Goal: Information Seeking & Learning: Learn about a topic

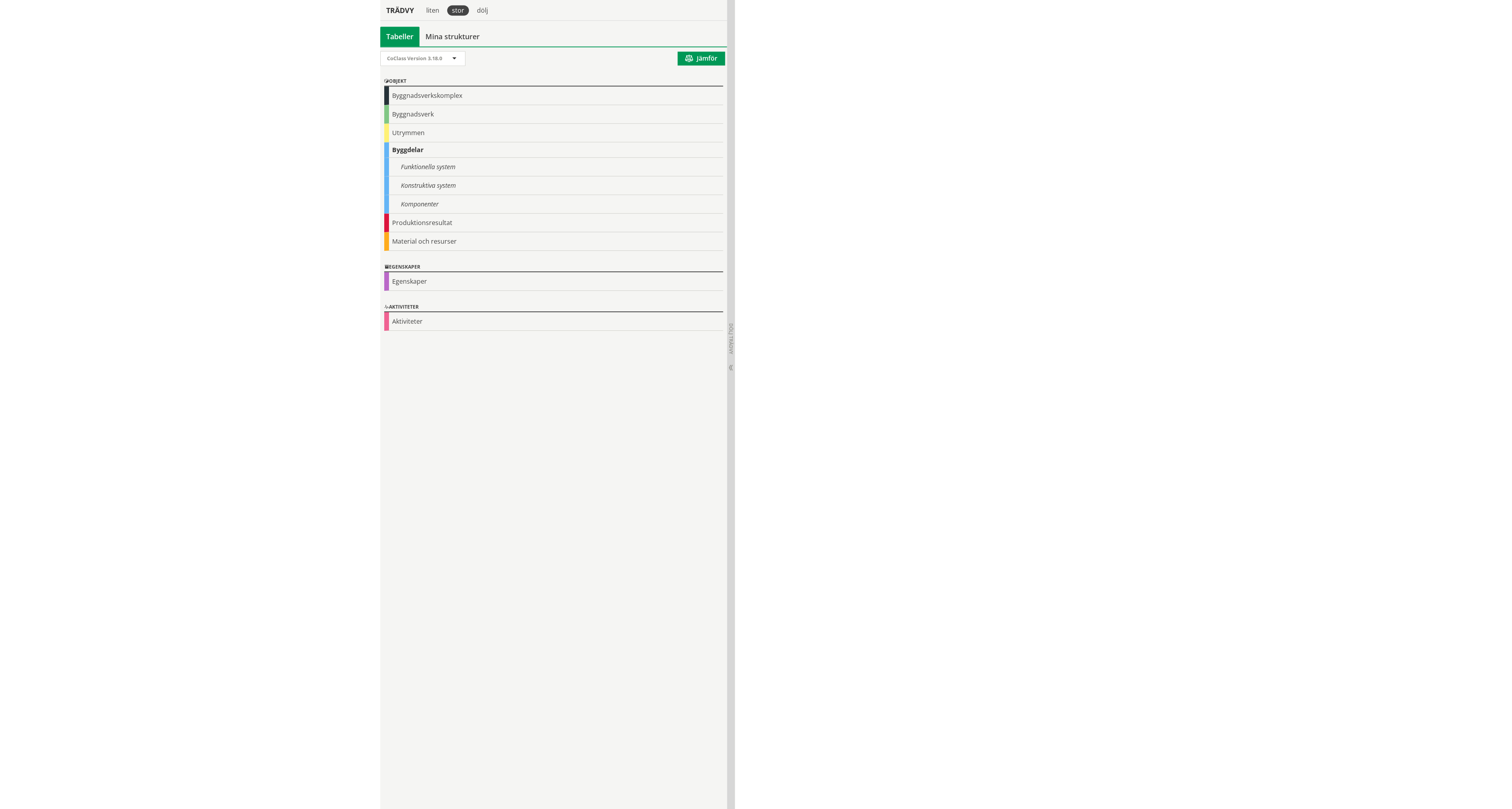
scroll to position [1245, 0]
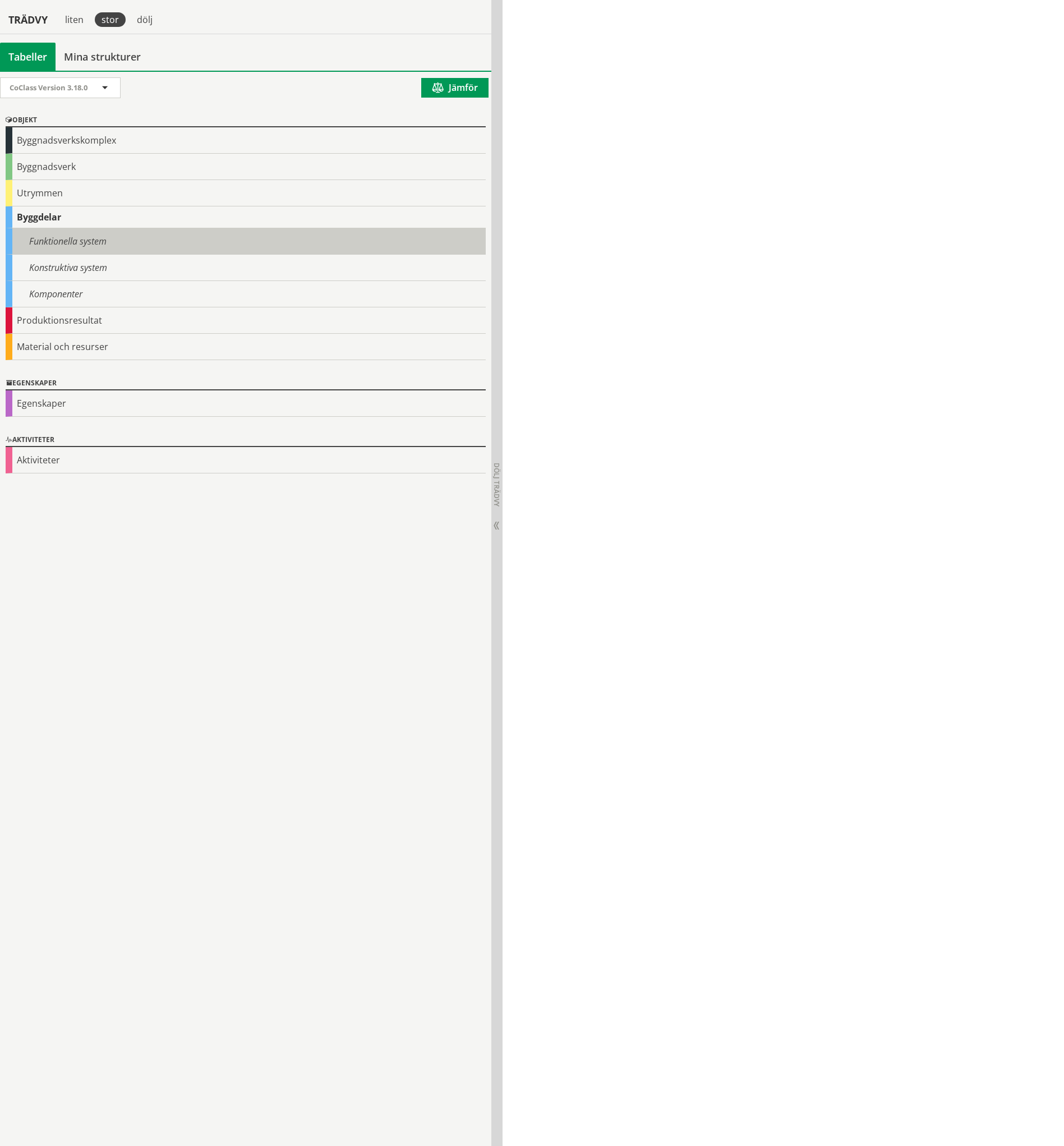
click at [70, 240] on div "Funktionella system" at bounding box center [246, 242] width 480 height 27
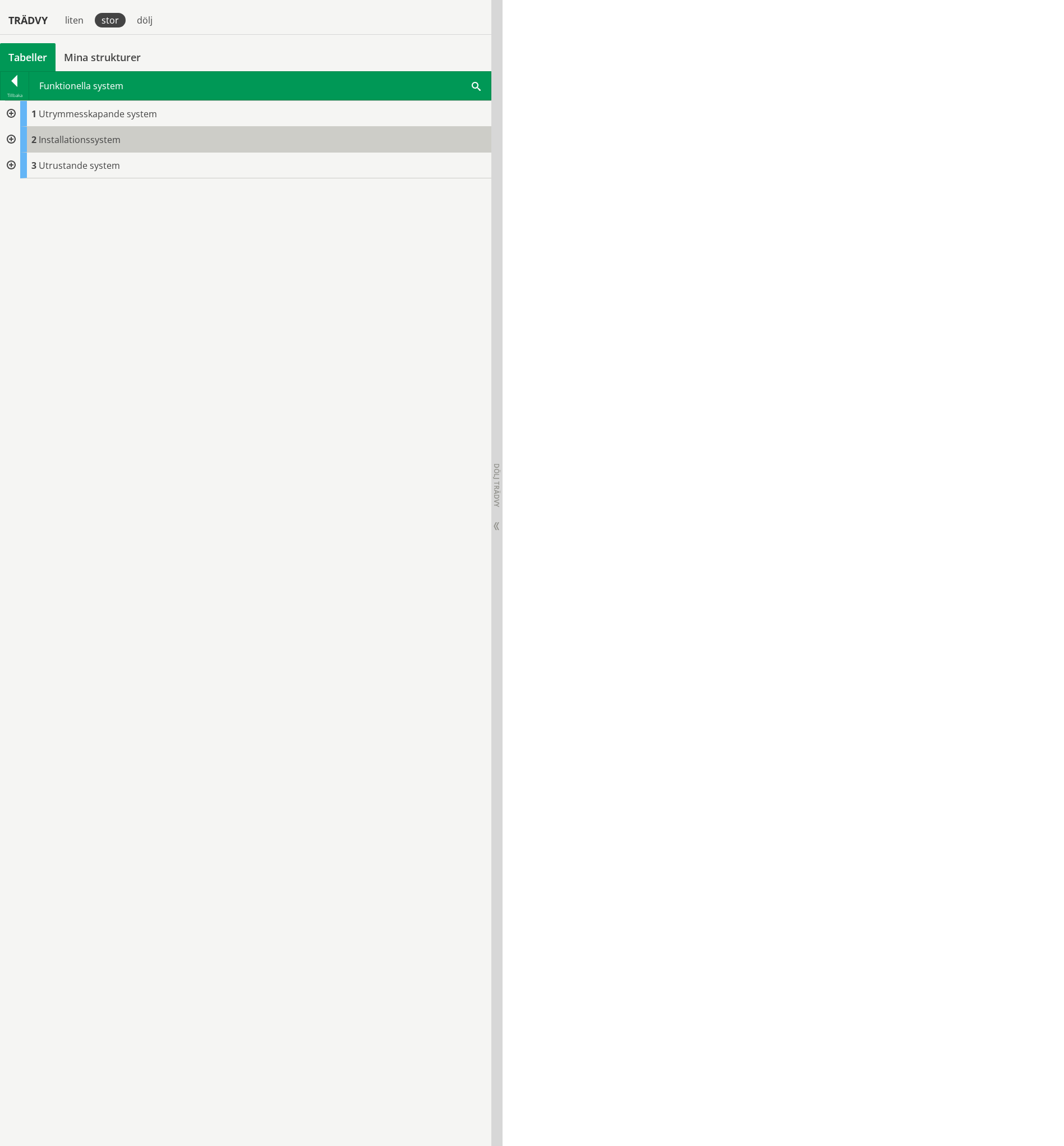
click at [76, 139] on span "Installationssystem" at bounding box center [80, 140] width 82 height 12
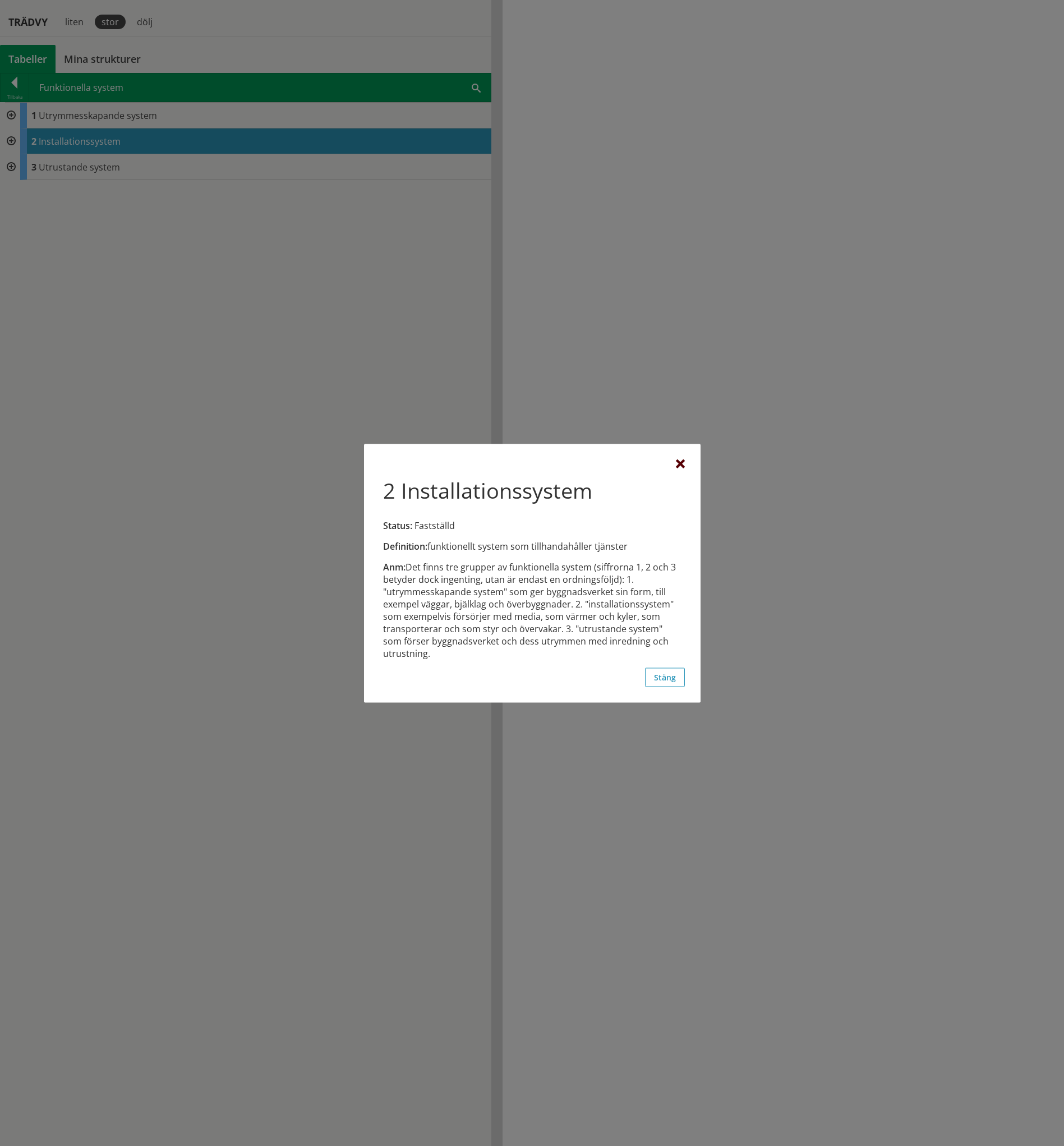
click at [679, 465] on div at bounding box center [680, 464] width 9 height 9
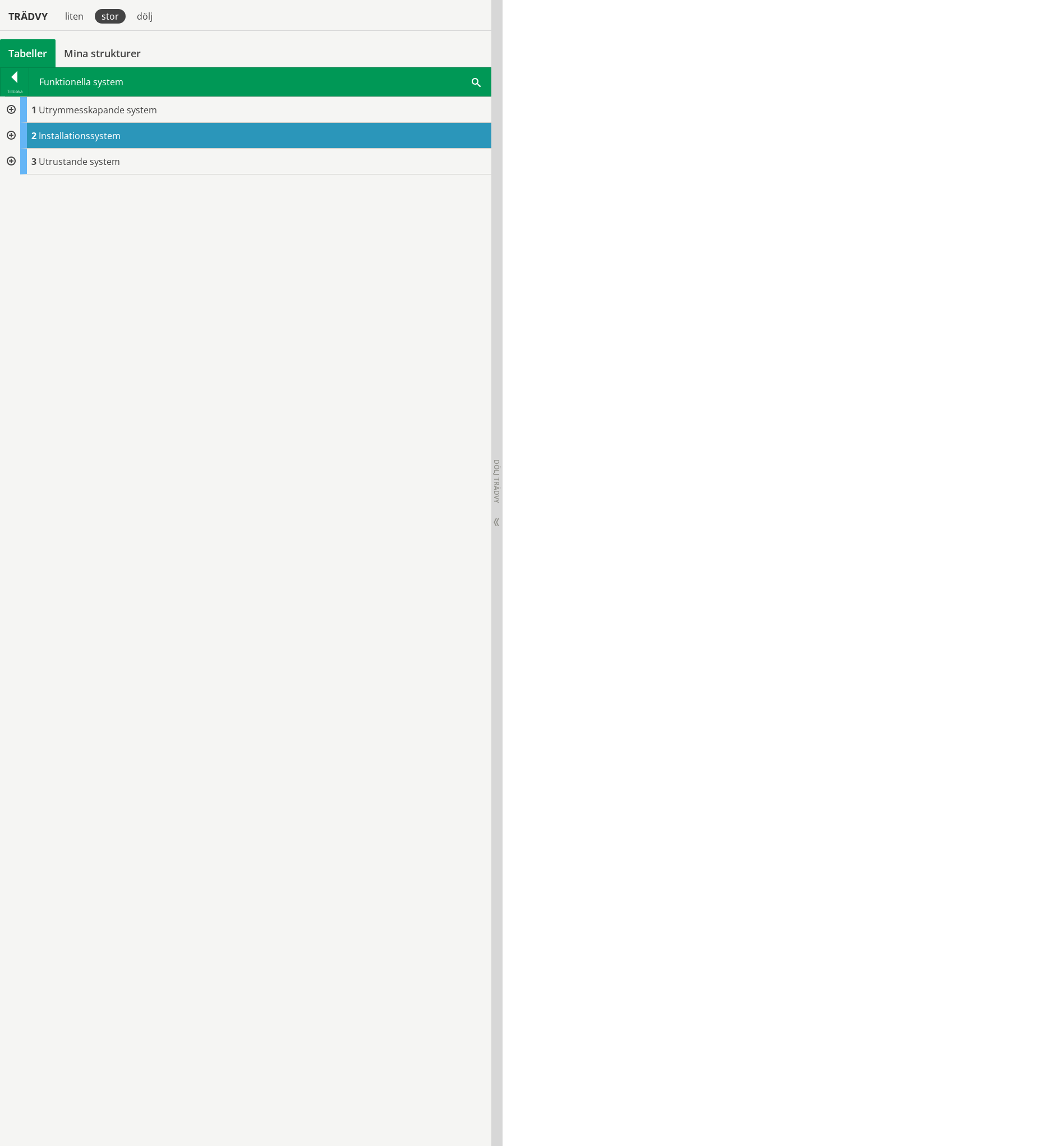
click at [11, 129] on div at bounding box center [10, 135] width 20 height 26
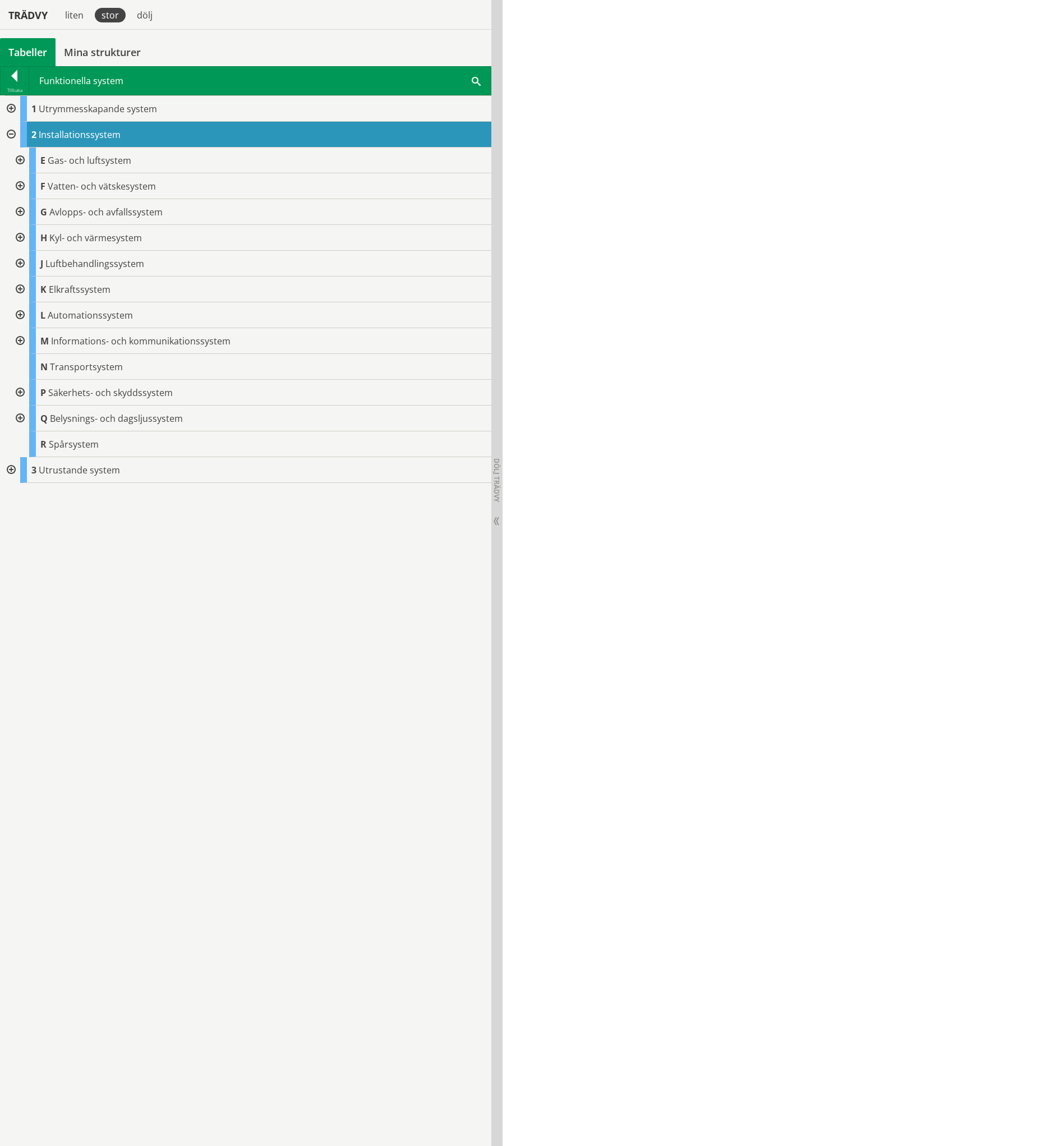
click at [18, 421] on div at bounding box center [19, 418] width 20 height 26
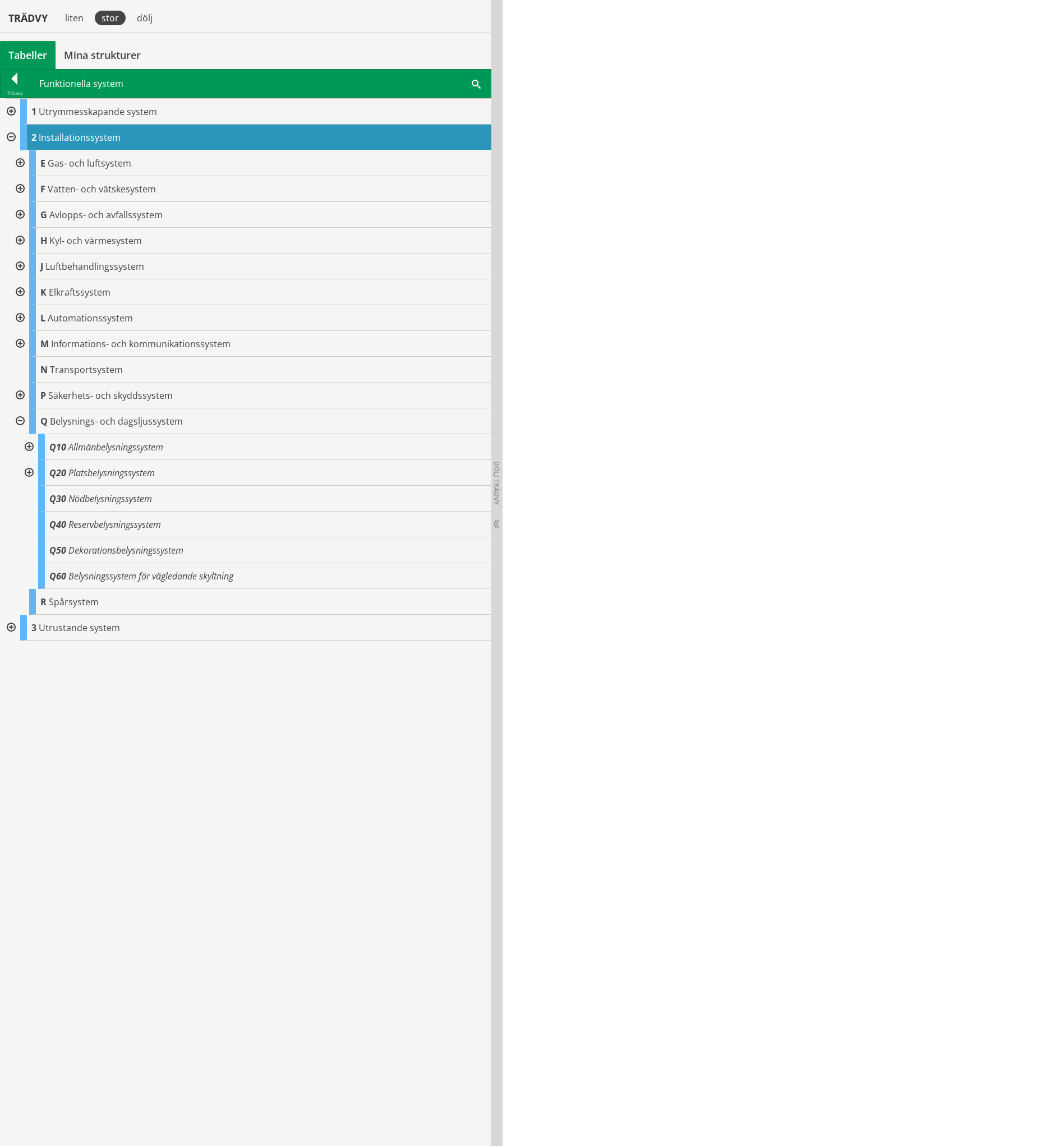
click at [32, 444] on div at bounding box center [28, 446] width 20 height 26
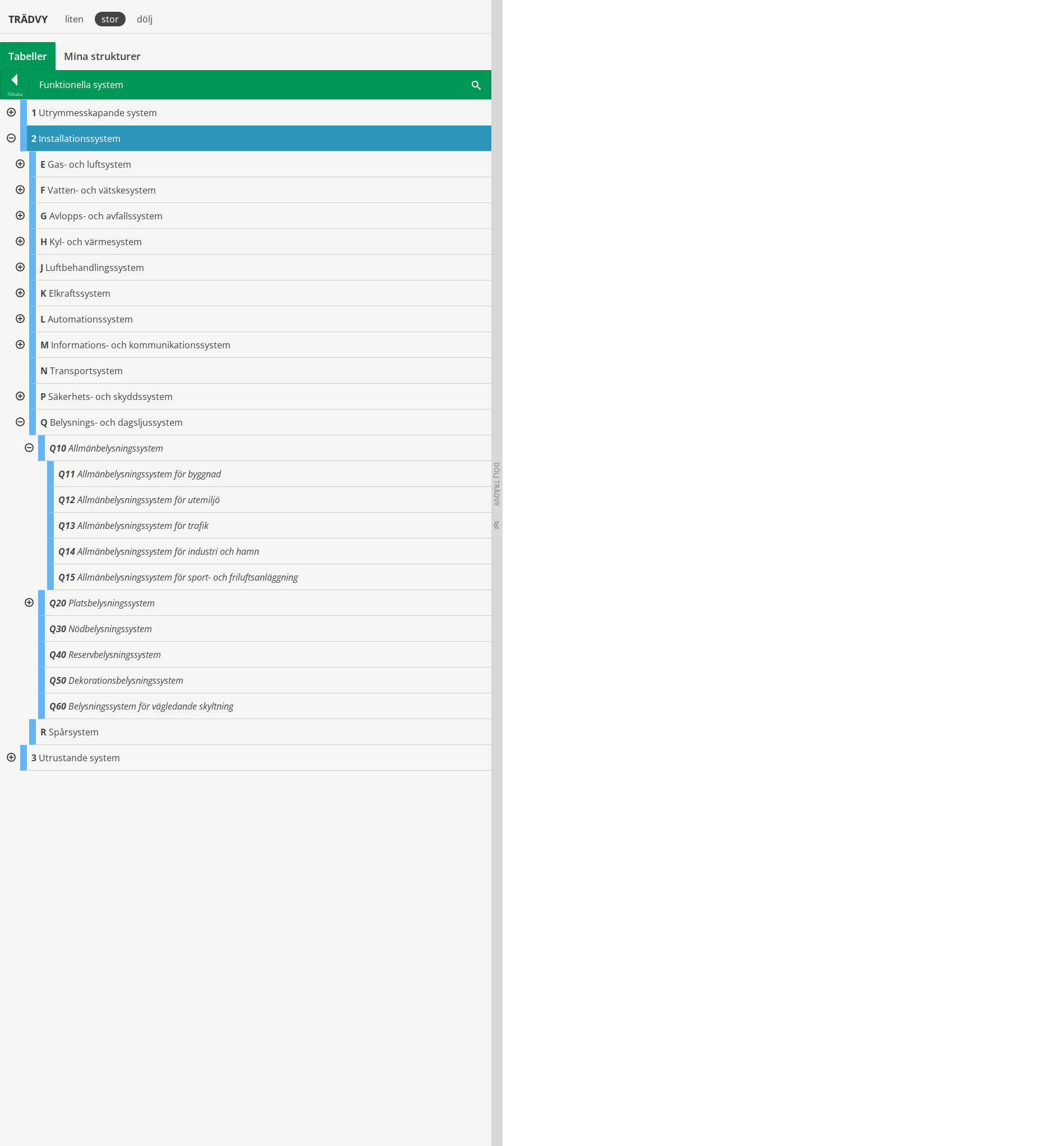
click at [18, 239] on div at bounding box center [19, 241] width 20 height 26
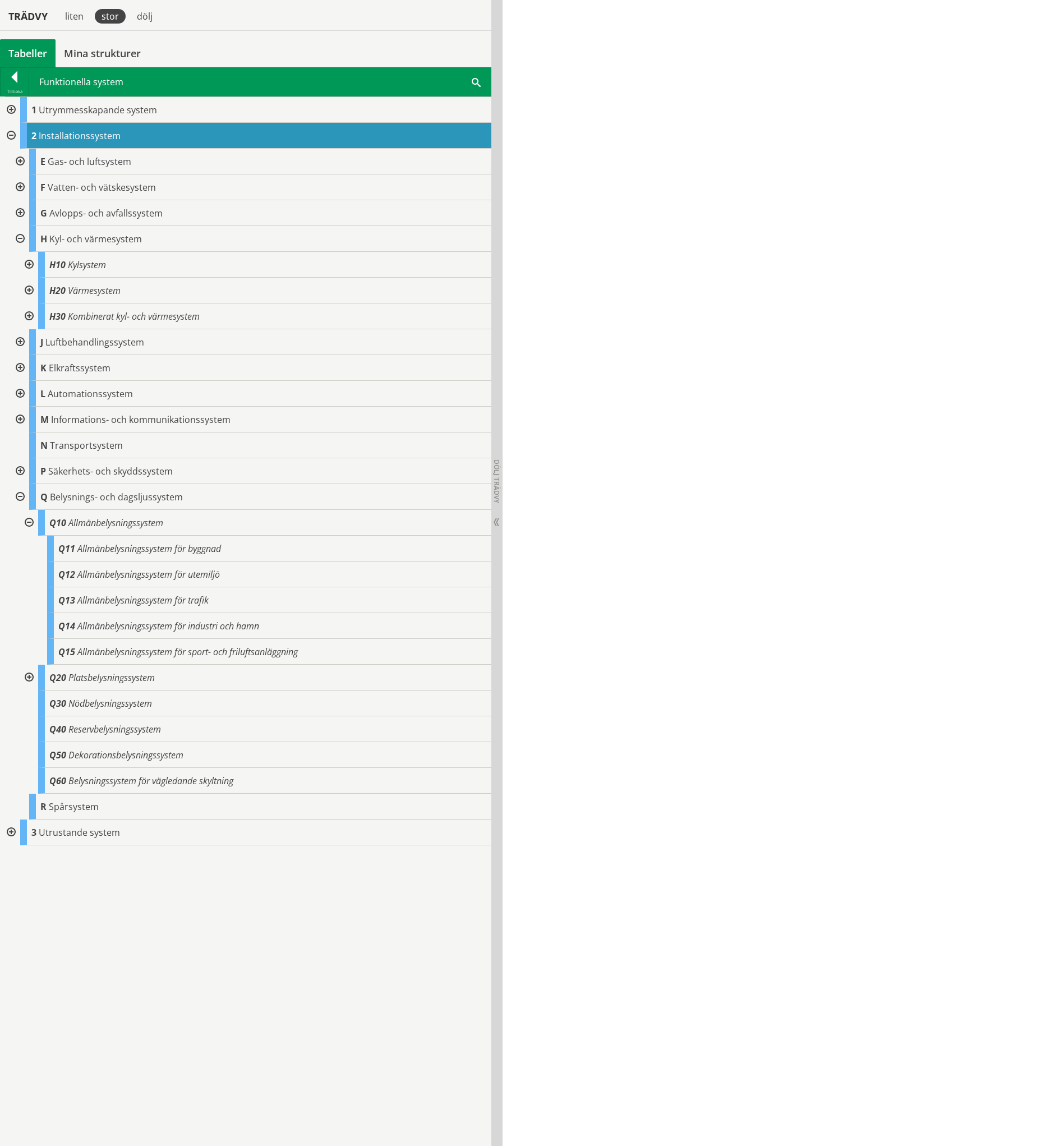
click at [32, 261] on div at bounding box center [28, 264] width 20 height 26
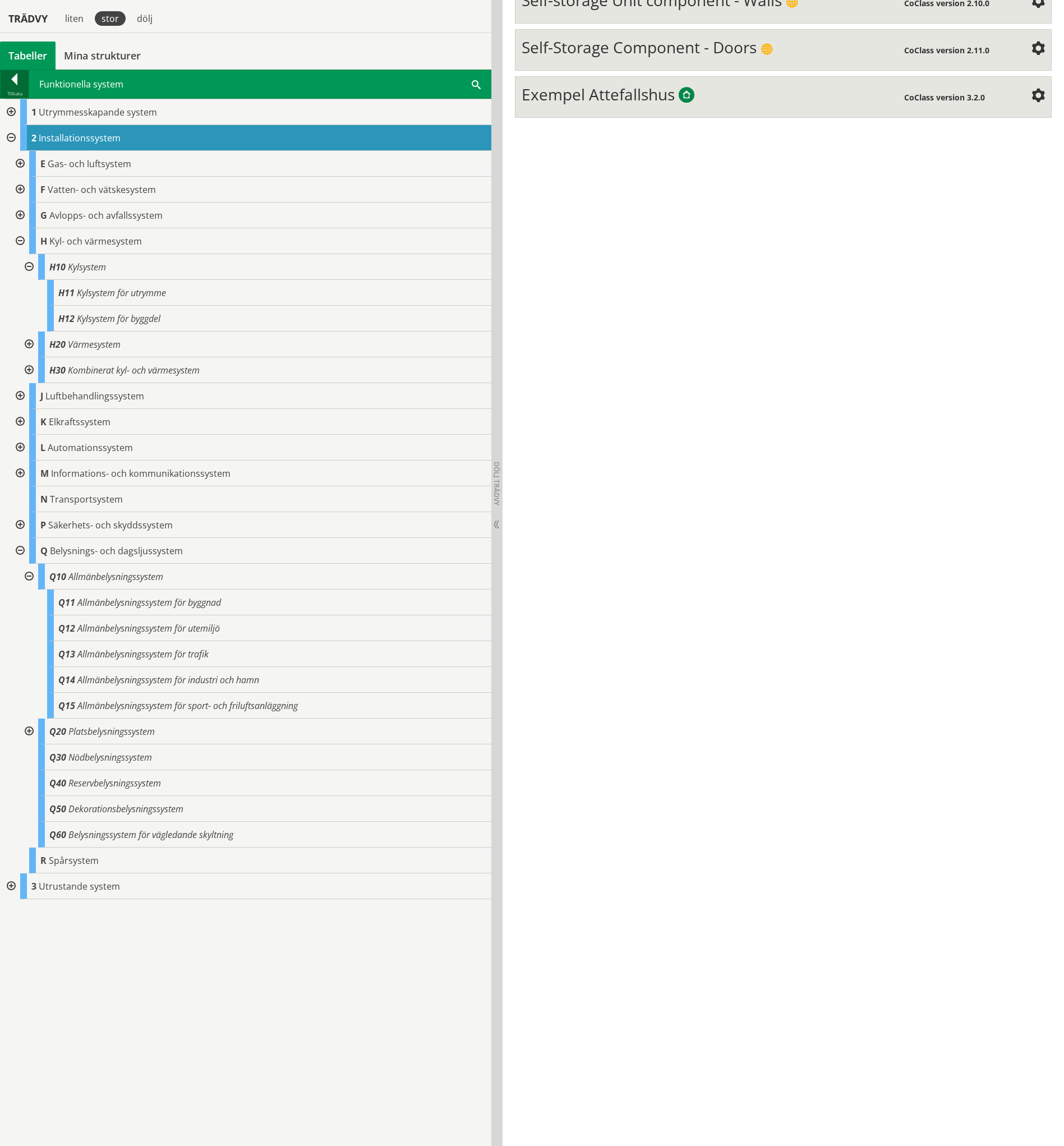
click at [20, 73] on div at bounding box center [15, 81] width 28 height 16
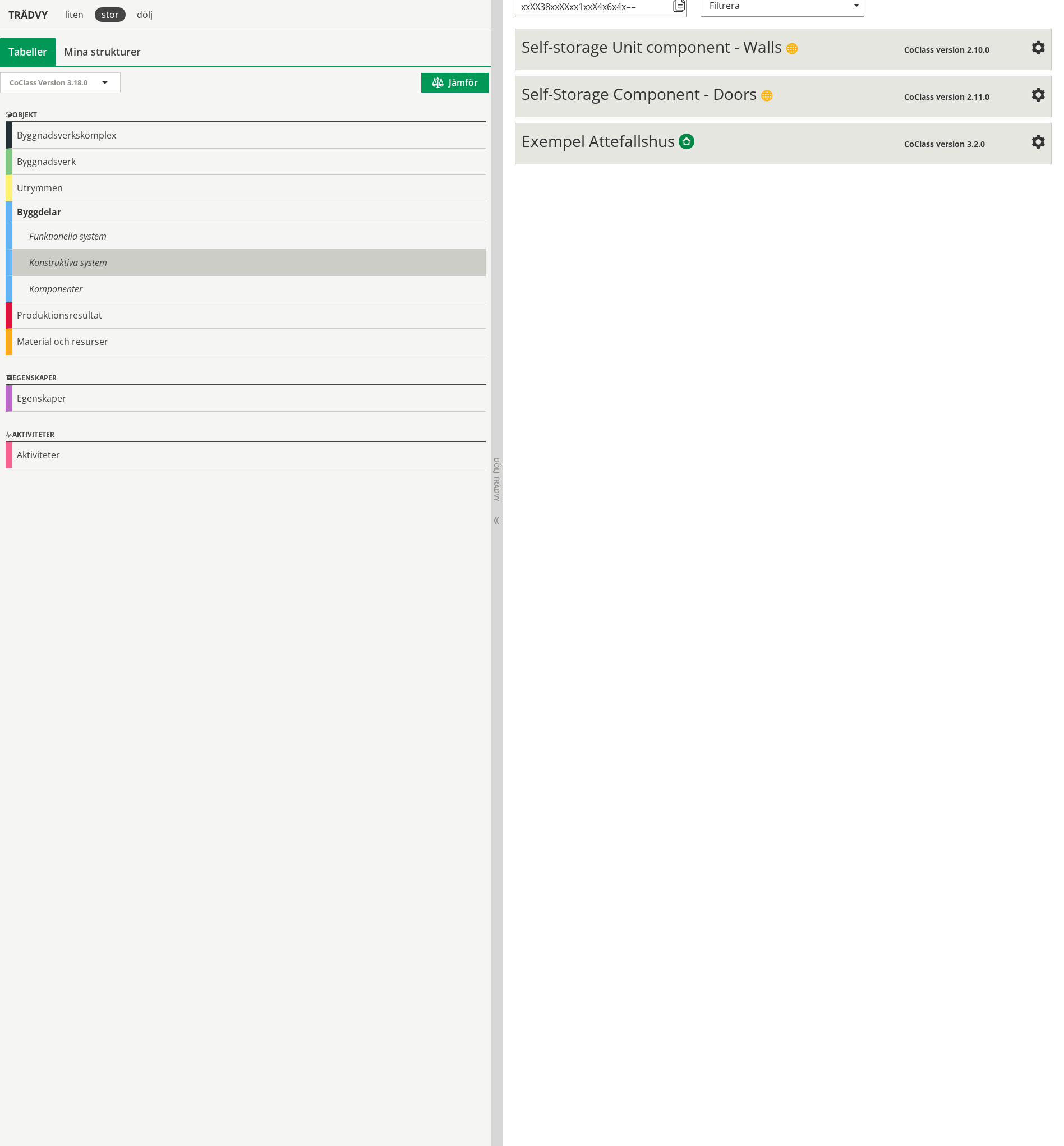
click at [89, 258] on div "Konstruktiva system" at bounding box center [246, 263] width 480 height 27
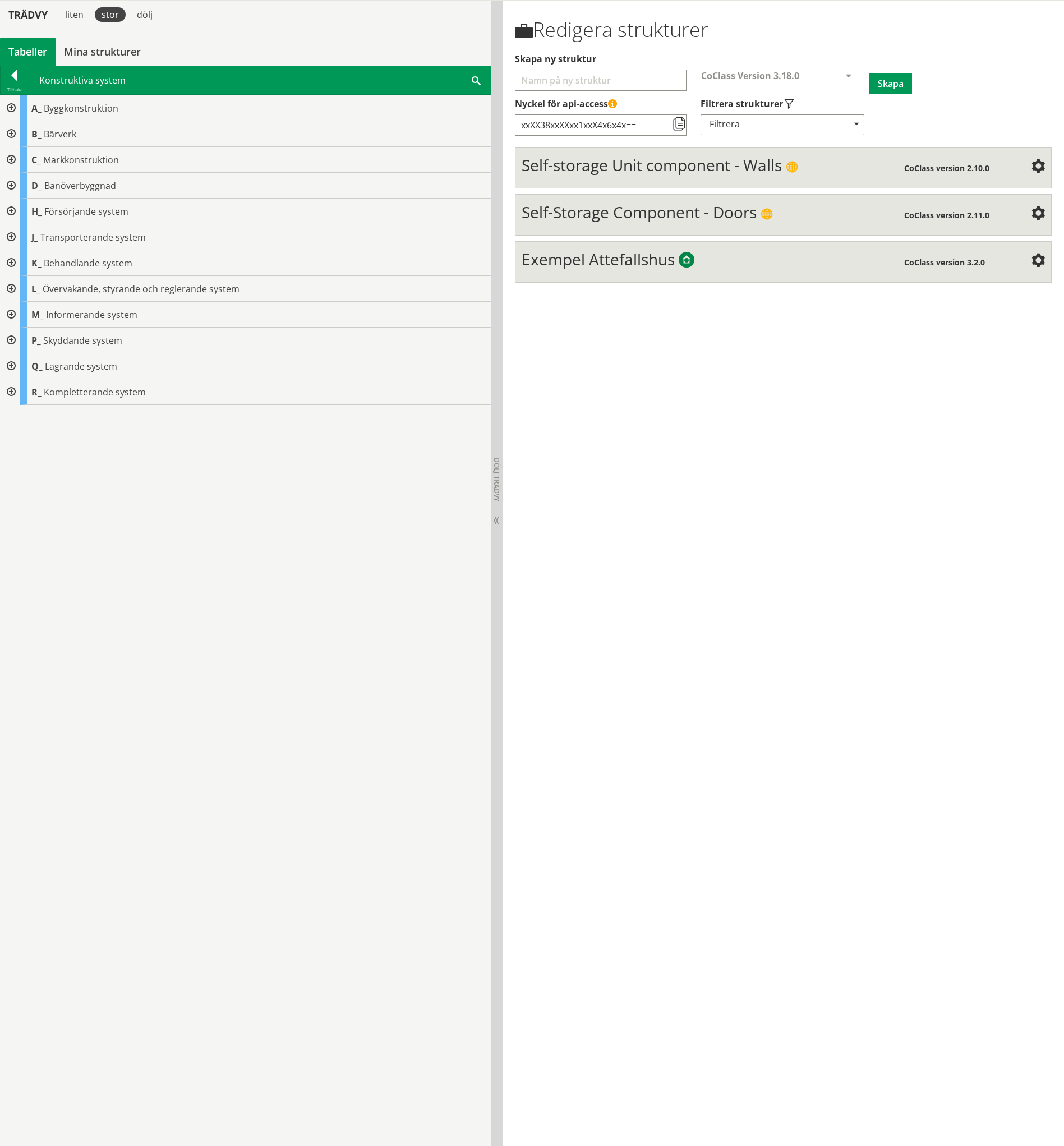
scroll to position [105, 0]
click at [9, 205] on div at bounding box center [10, 211] width 20 height 26
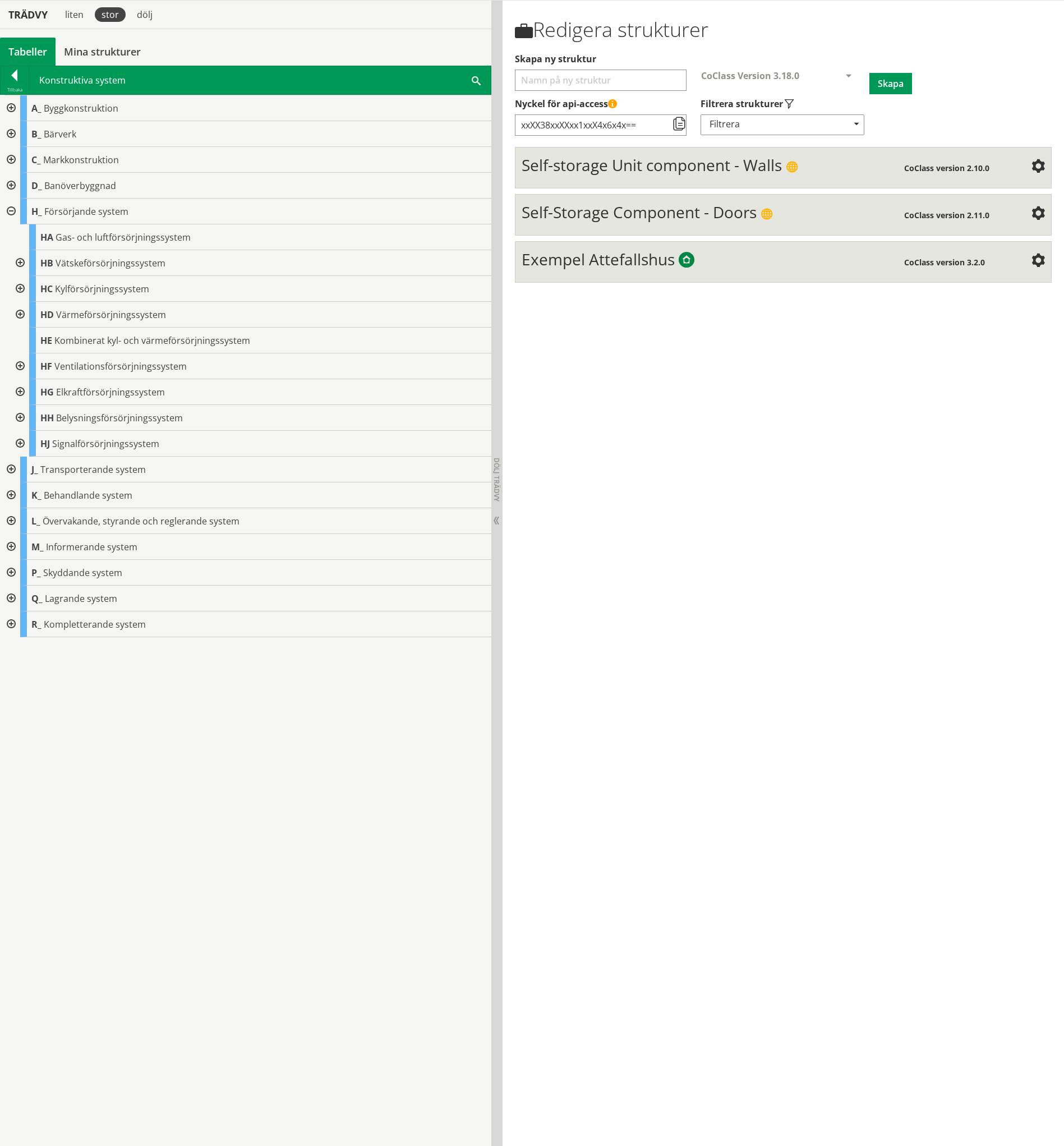
click at [23, 415] on div at bounding box center [19, 417] width 20 height 26
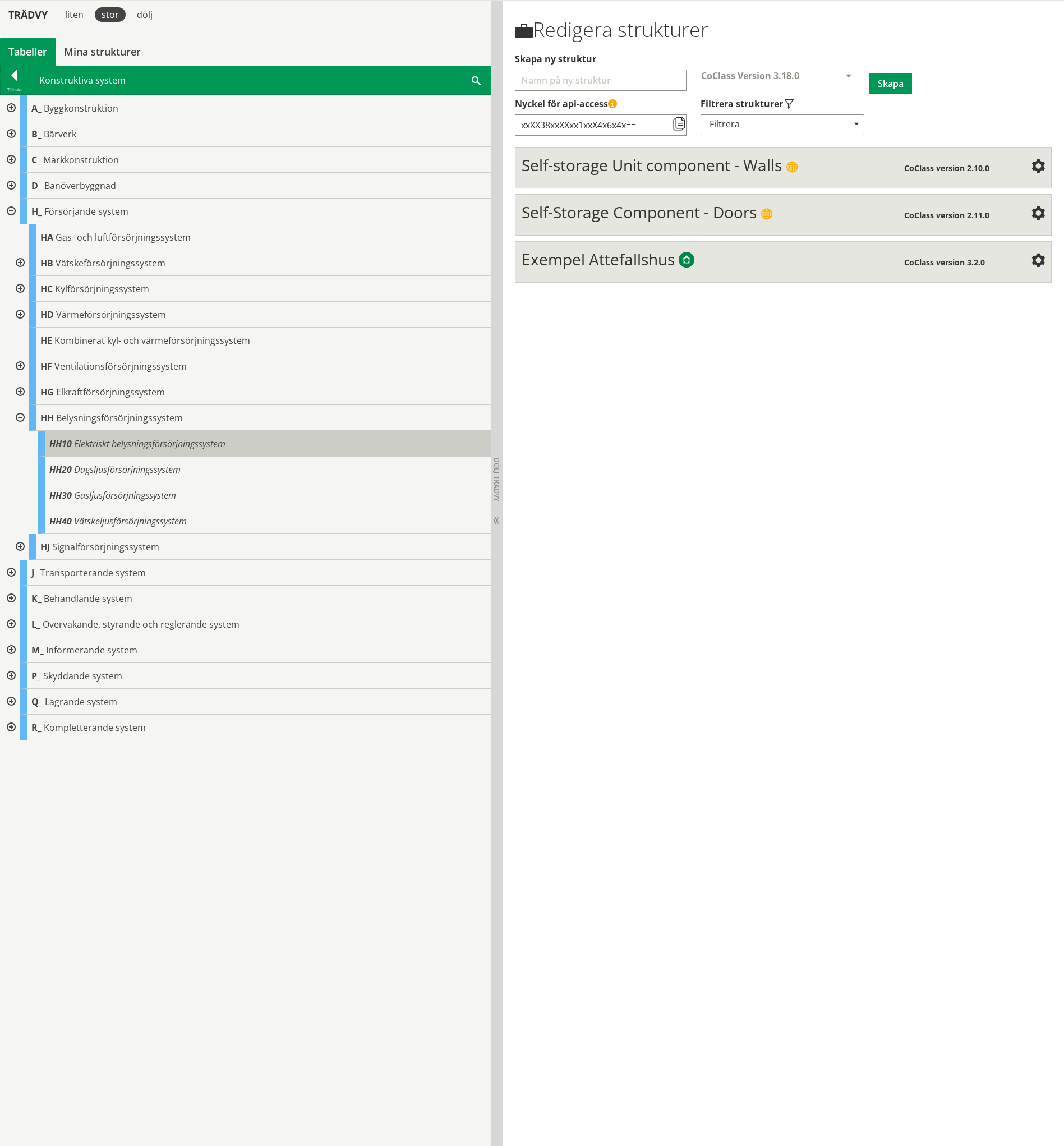
click at [81, 445] on span "Elektriskt belysningsförsörjningssystem" at bounding box center [150, 443] width 151 height 12
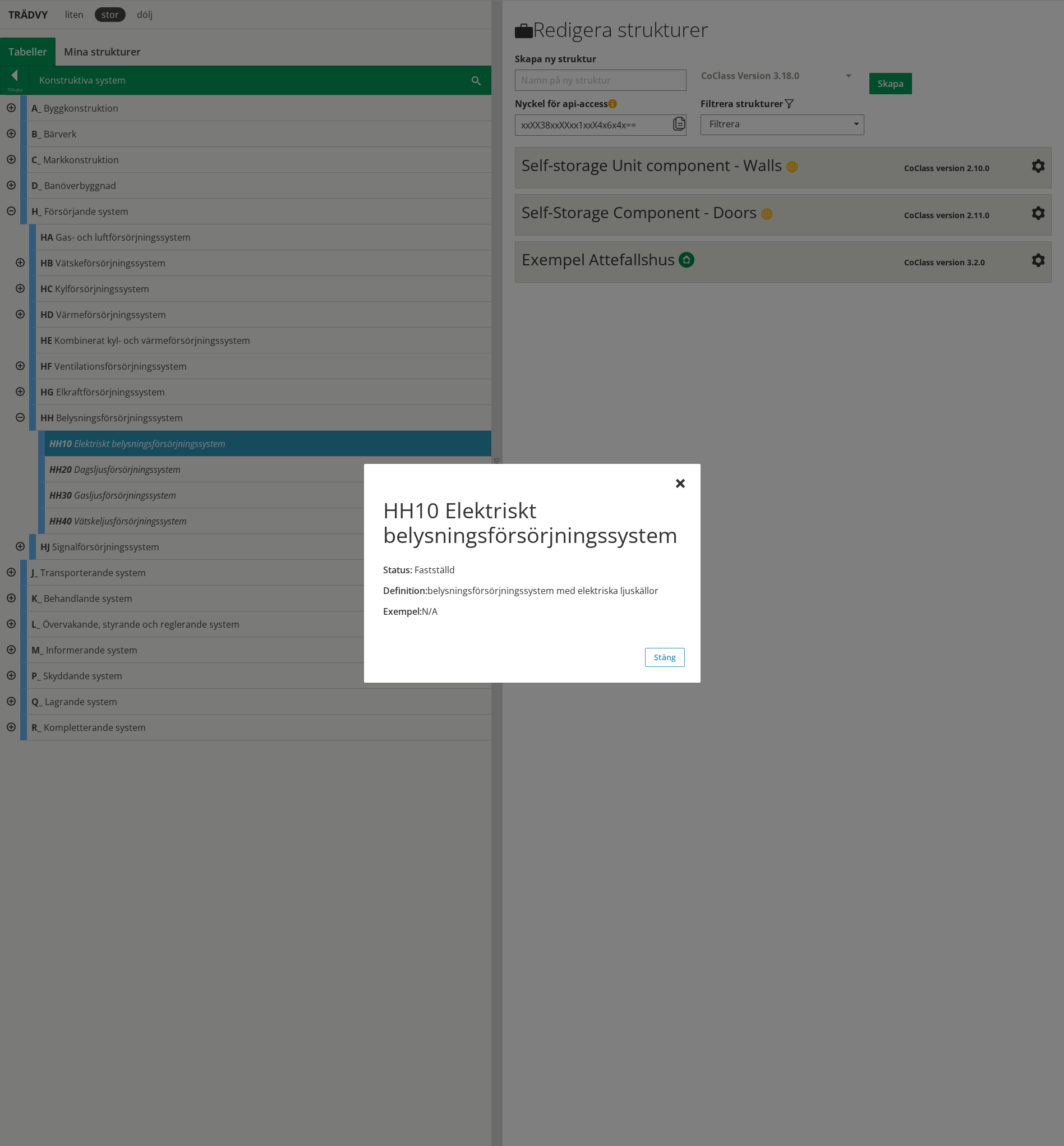
click at [682, 489] on div "HH10 Elektriskt belysningsförsörjningssystem Status: Fastställd" at bounding box center [532, 536] width 305 height 96
click at [686, 484] on div "HH10 Elektriskt belysningsförsörjningssystem Status: Fastställd Definition: bel…" at bounding box center [532, 573] width 337 height 219
click at [682, 483] on div at bounding box center [680, 484] width 9 height 9
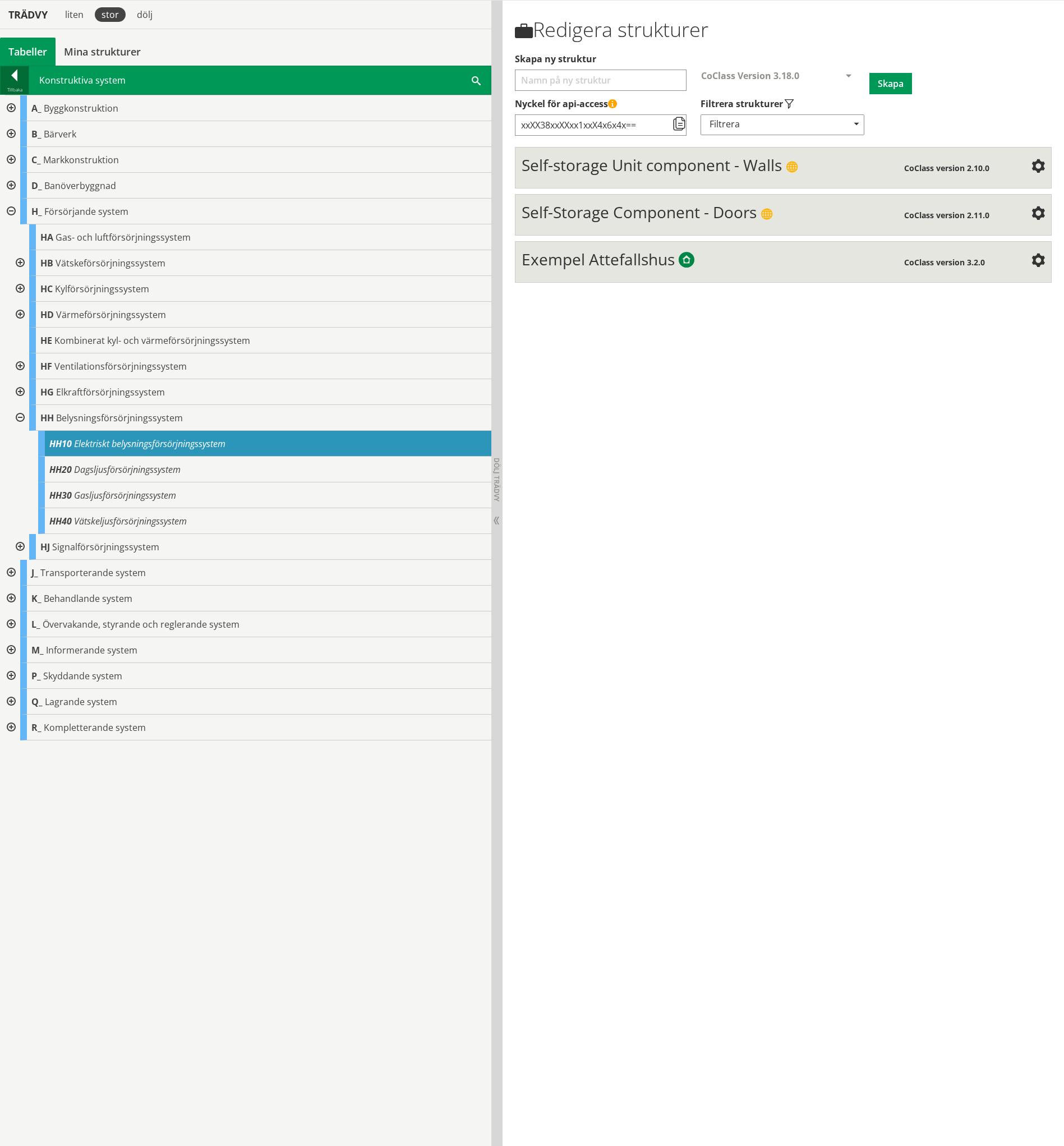
click at [17, 82] on div at bounding box center [15, 77] width 28 height 16
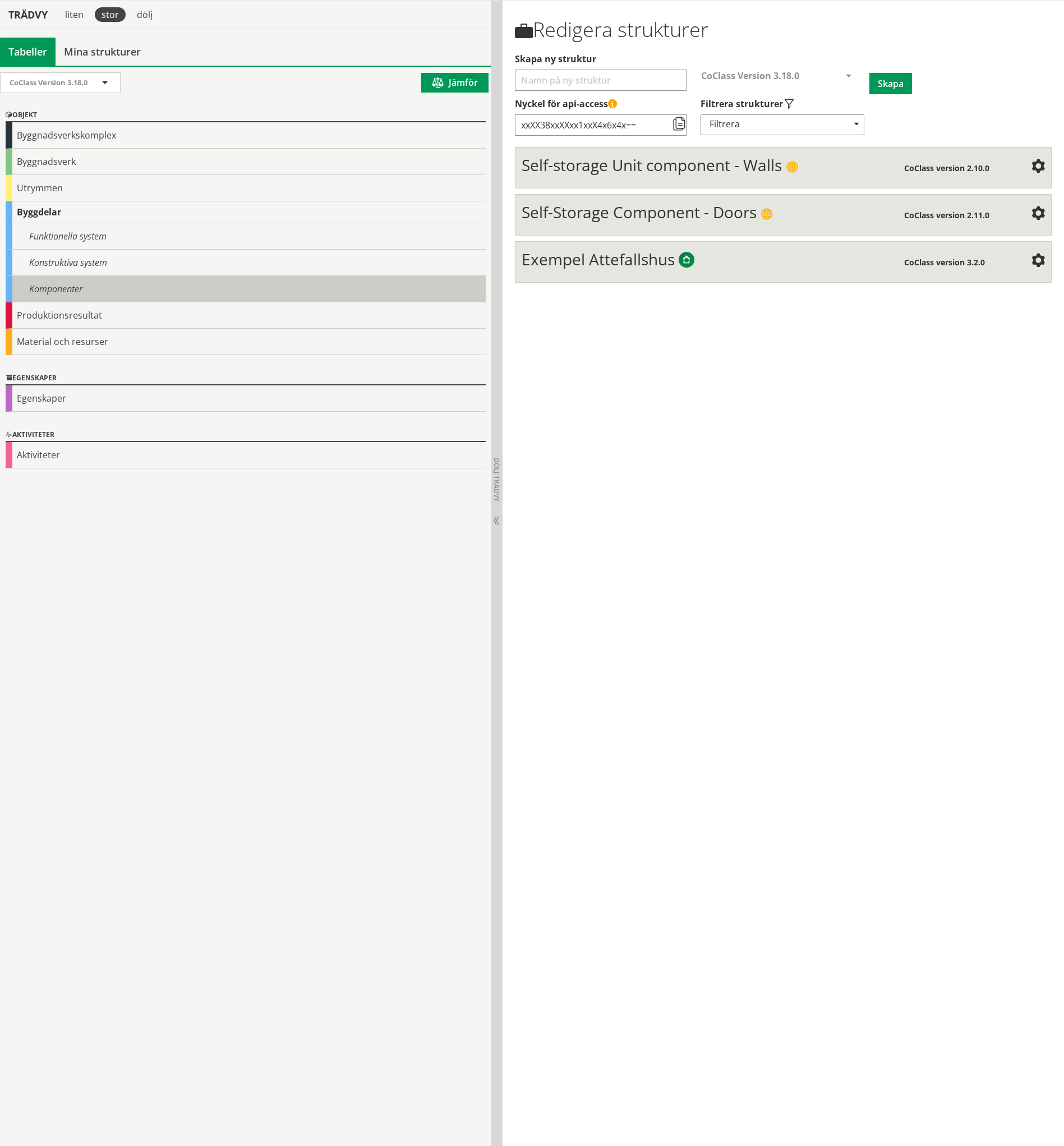
click at [55, 280] on div "Komponenter" at bounding box center [246, 289] width 480 height 27
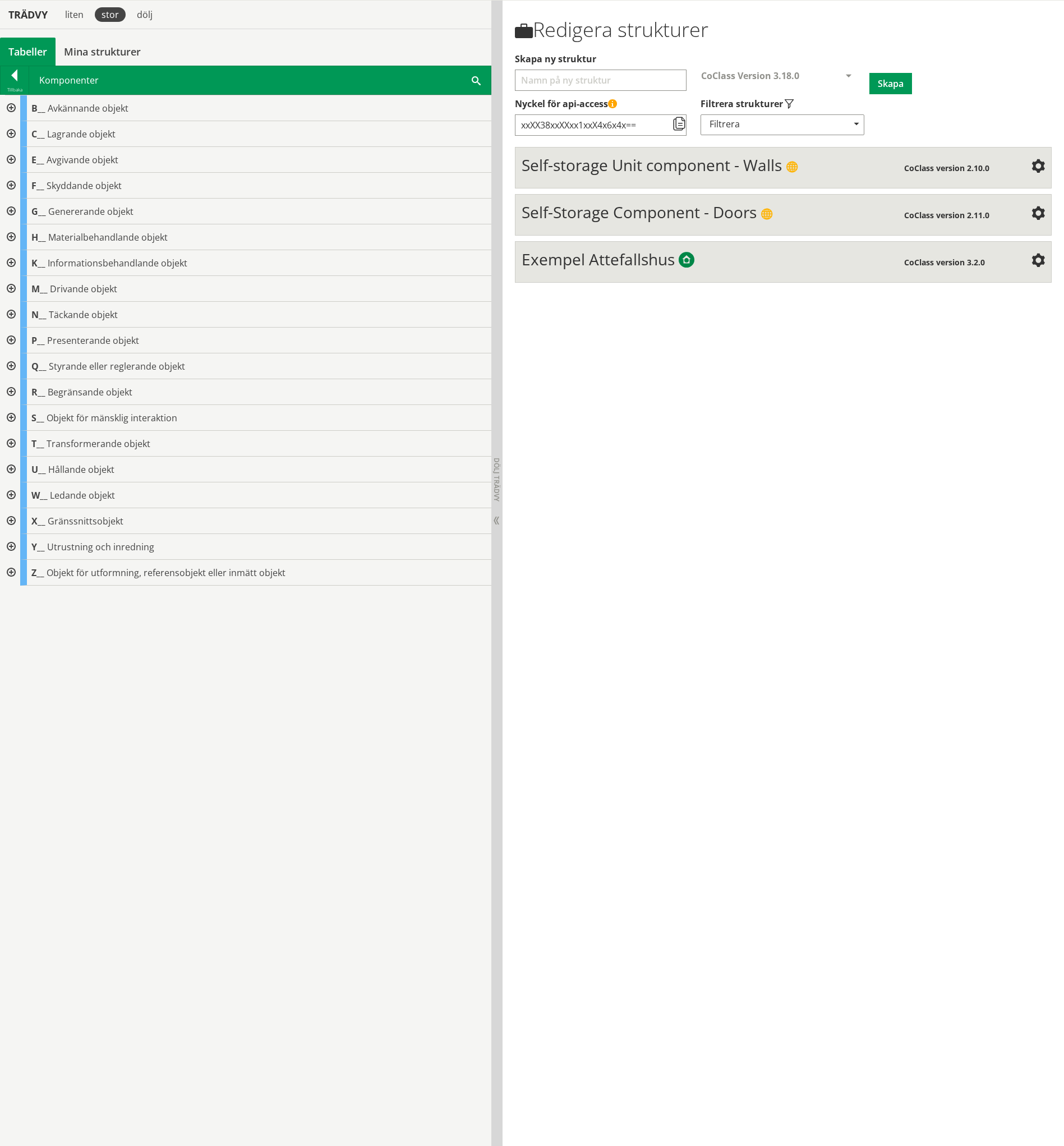
click at [14, 466] on div at bounding box center [10, 469] width 20 height 26
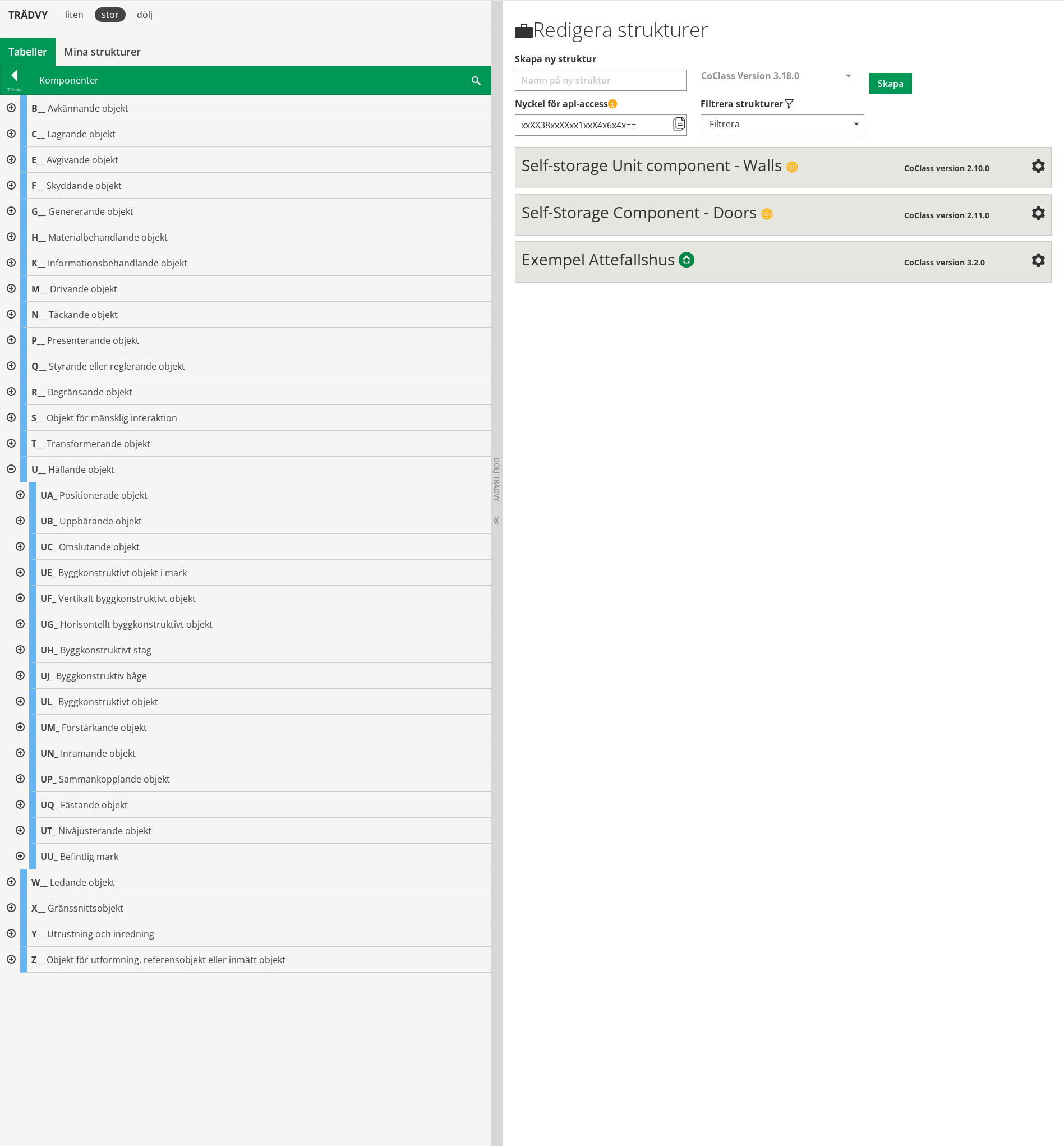
click at [21, 496] on div at bounding box center [19, 494] width 20 height 26
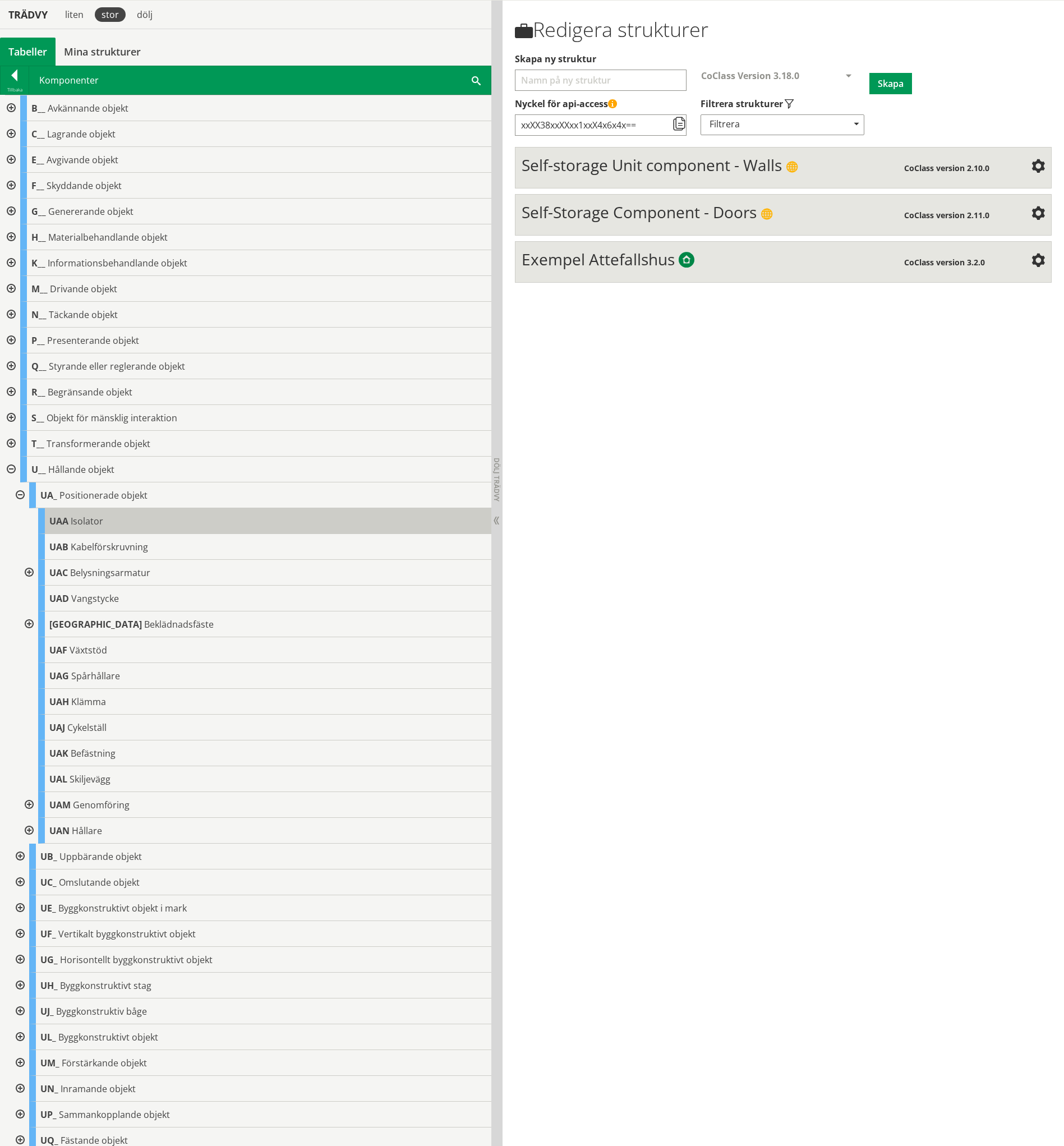
click at [71, 521] on span "Isolator" at bounding box center [86, 521] width 32 height 12
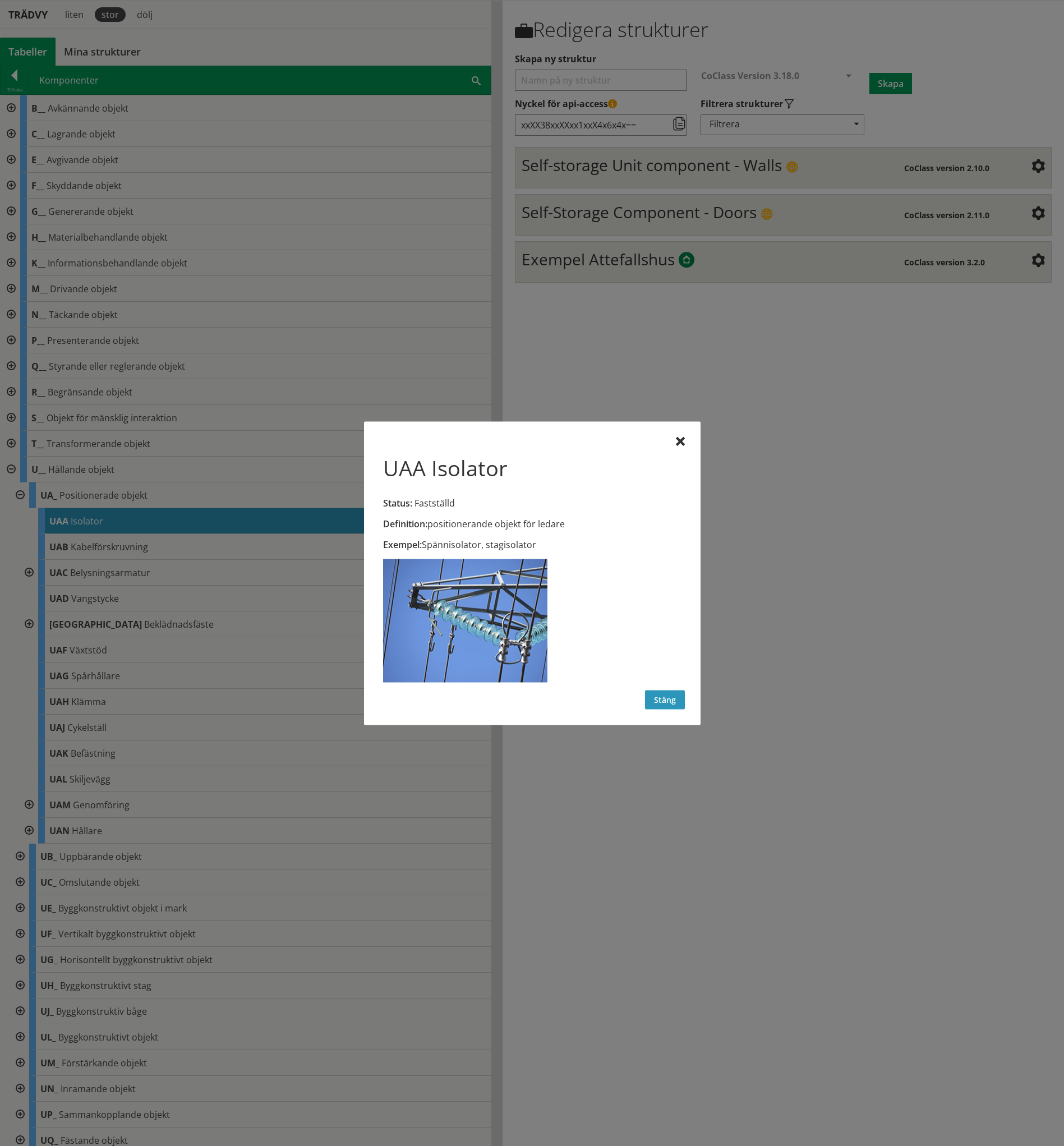
click at [660, 696] on button "Stäng" at bounding box center [665, 699] width 40 height 19
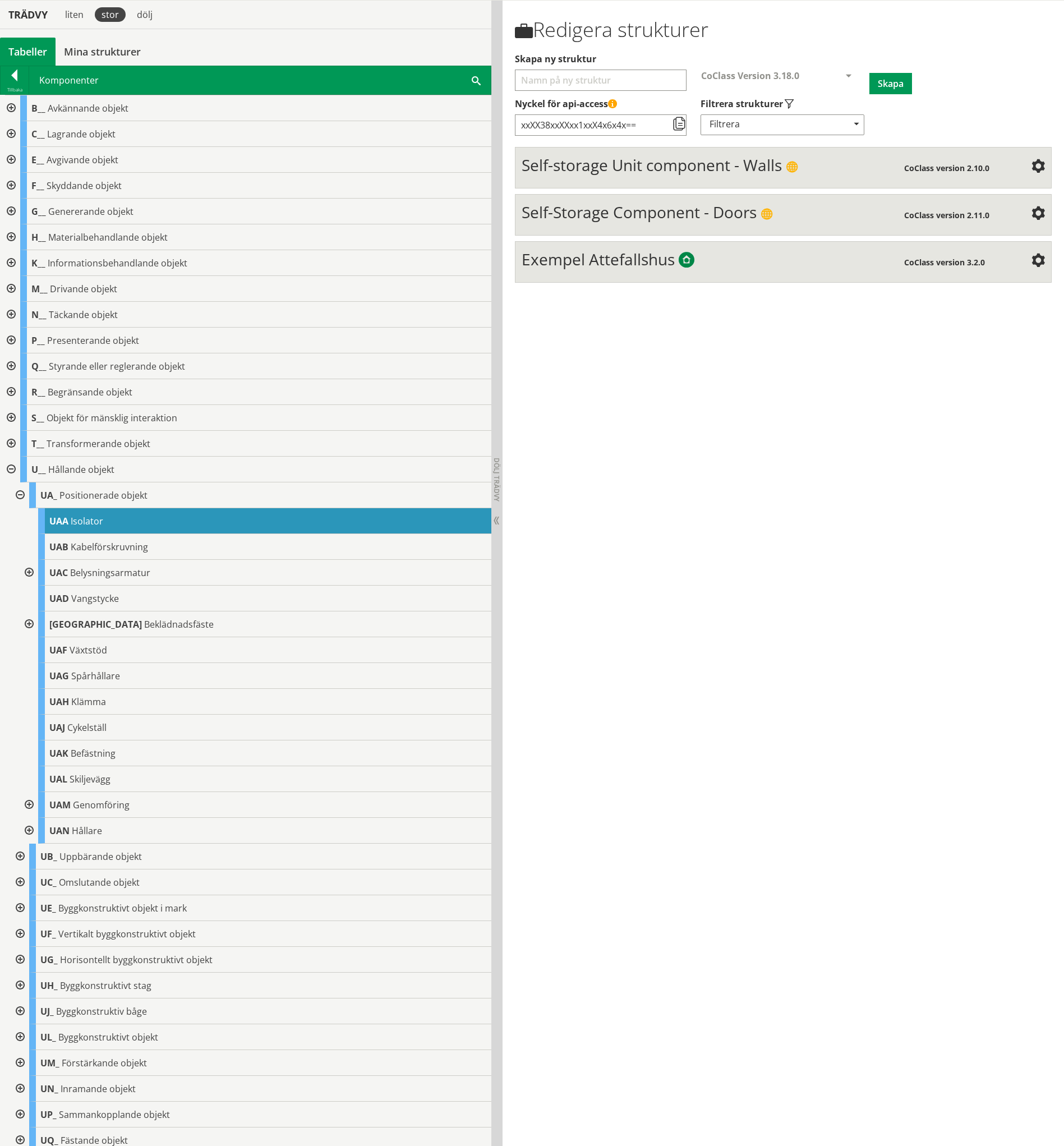
click at [29, 572] on div at bounding box center [28, 573] width 20 height 26
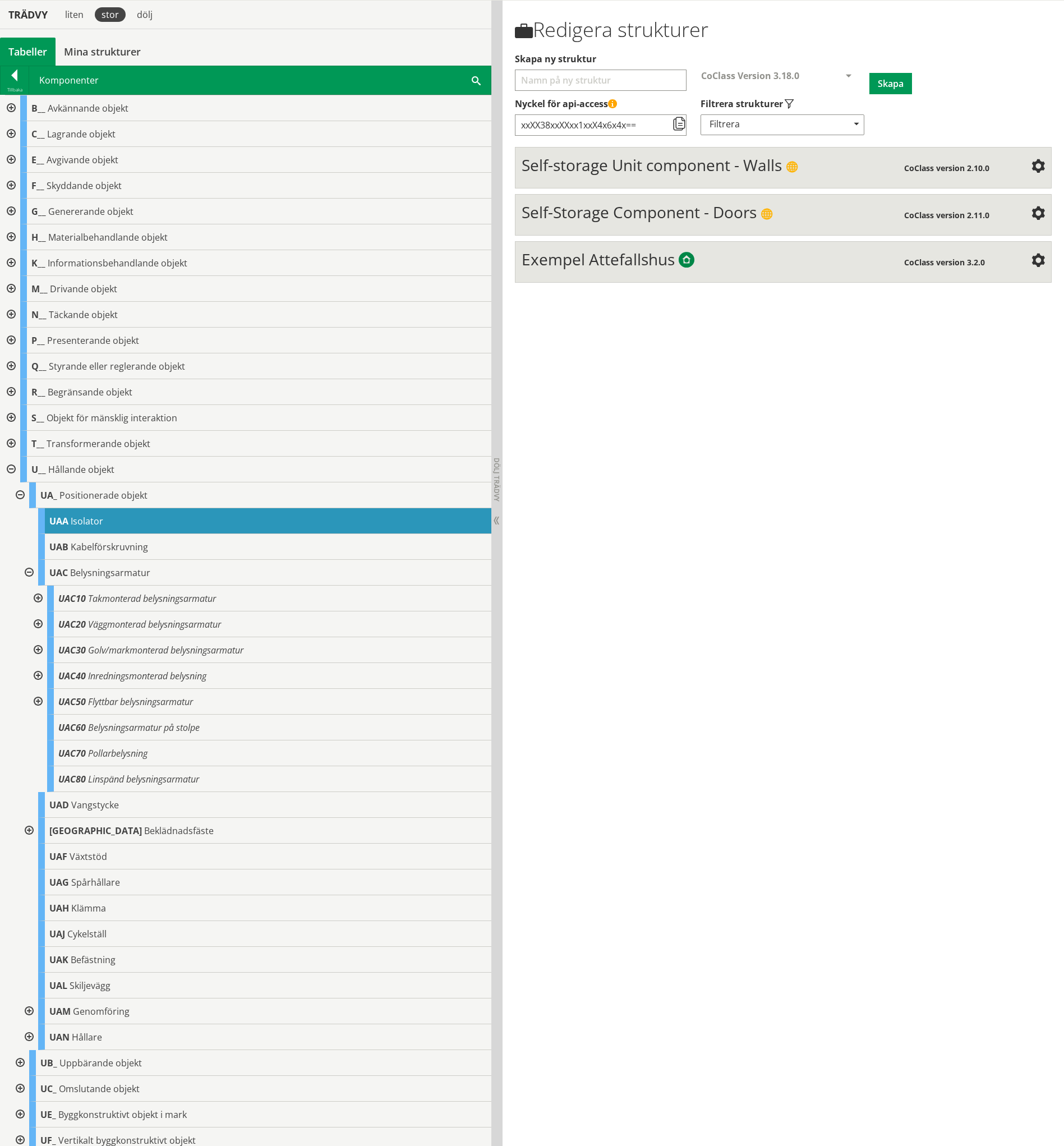
click at [39, 598] on div at bounding box center [37, 598] width 20 height 26
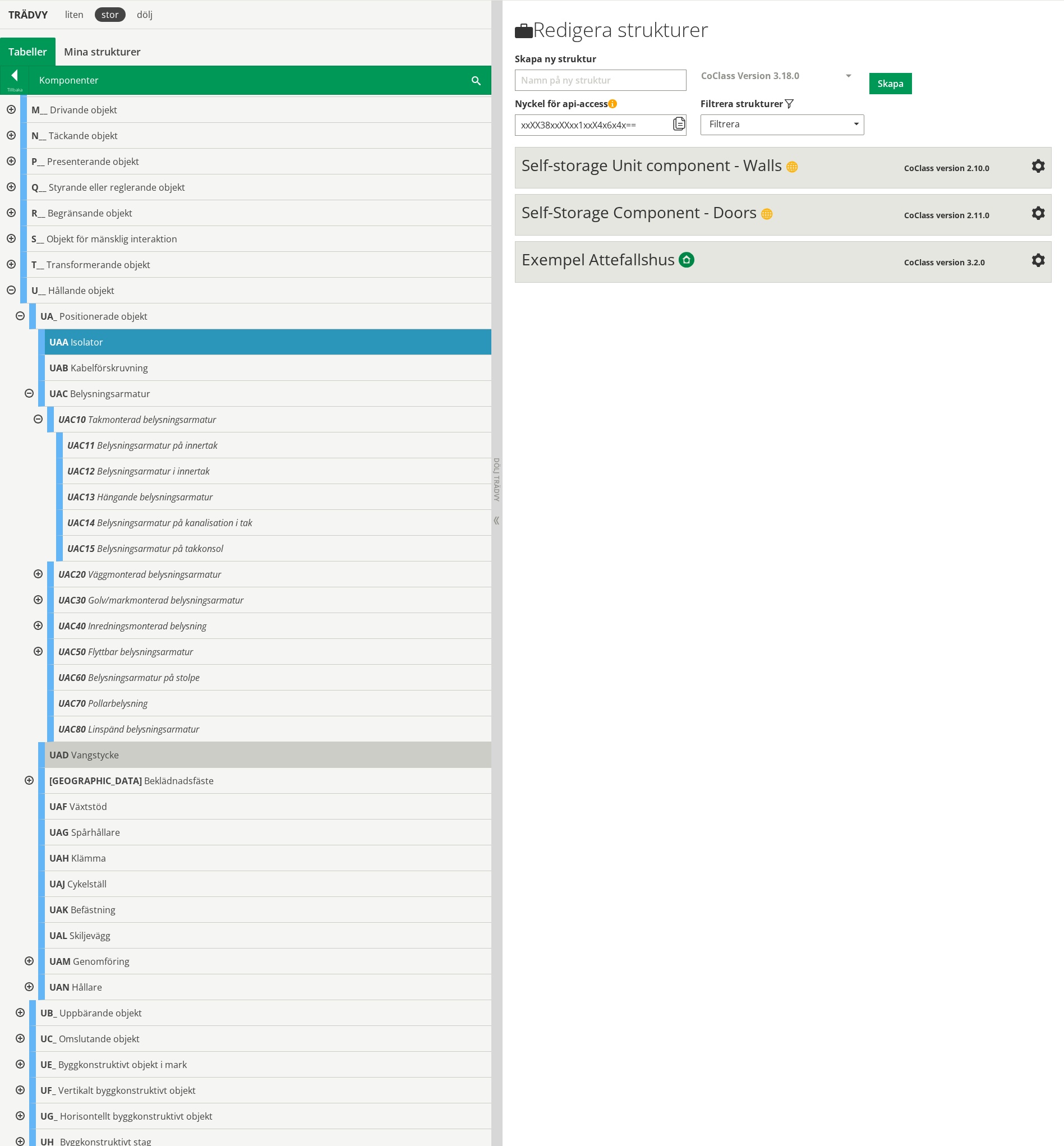
scroll to position [168, 0]
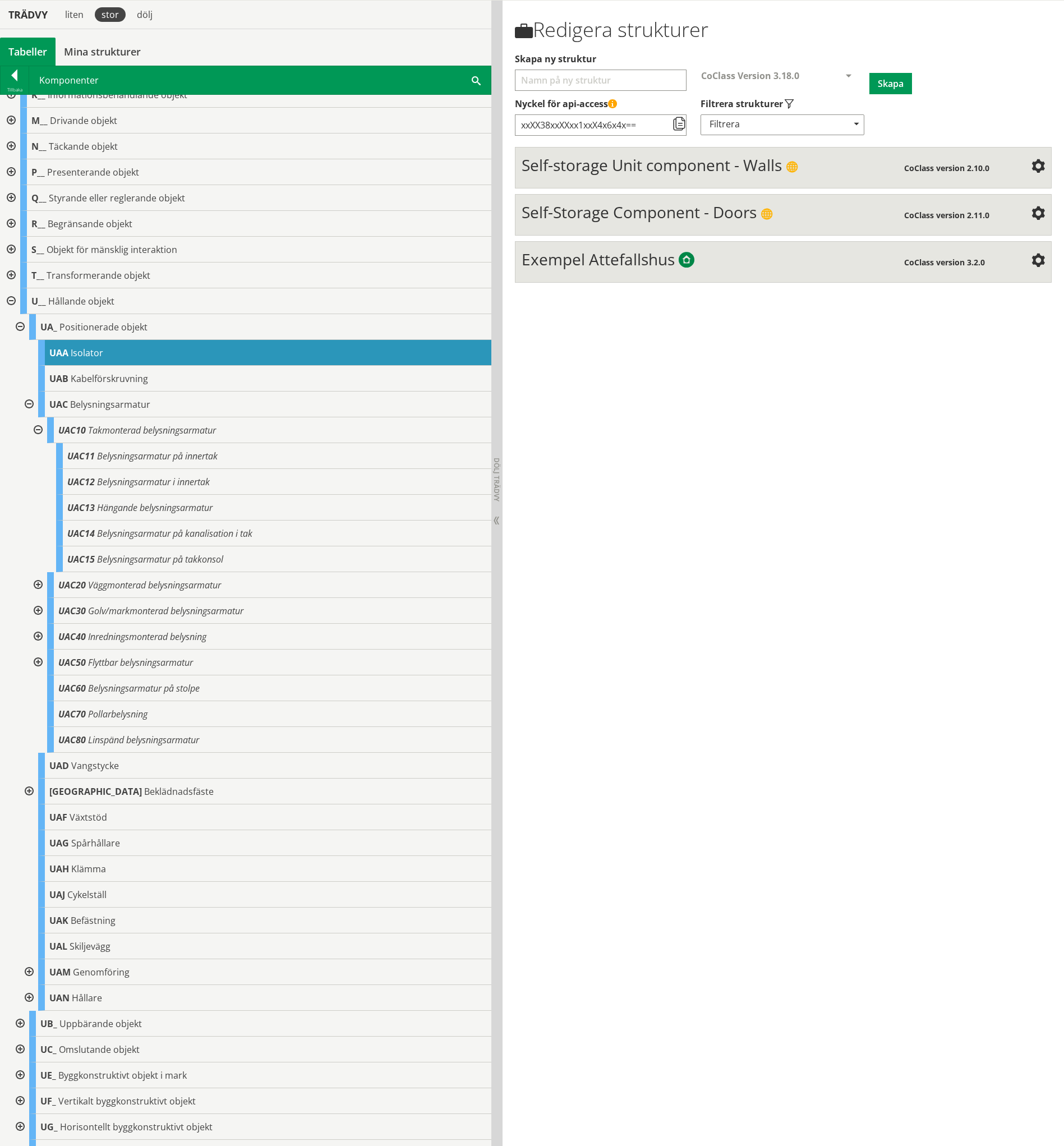
click at [10, 300] on div at bounding box center [10, 301] width 20 height 26
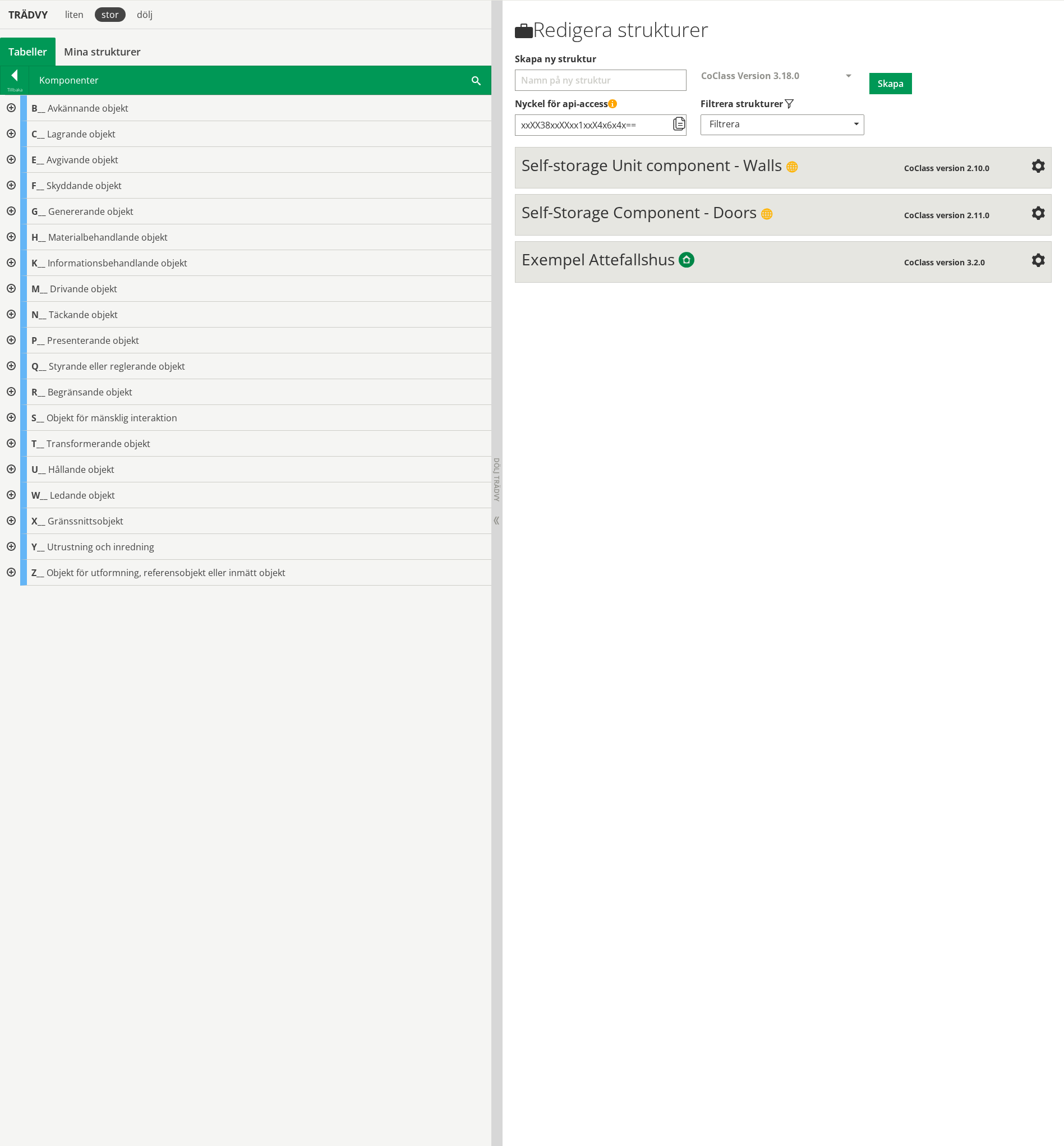
scroll to position [0, 0]
click at [13, 68] on div "Tillbaka Komponenter Sök" at bounding box center [245, 80] width 491 height 29
click at [13, 71] on div at bounding box center [15, 77] width 28 height 16
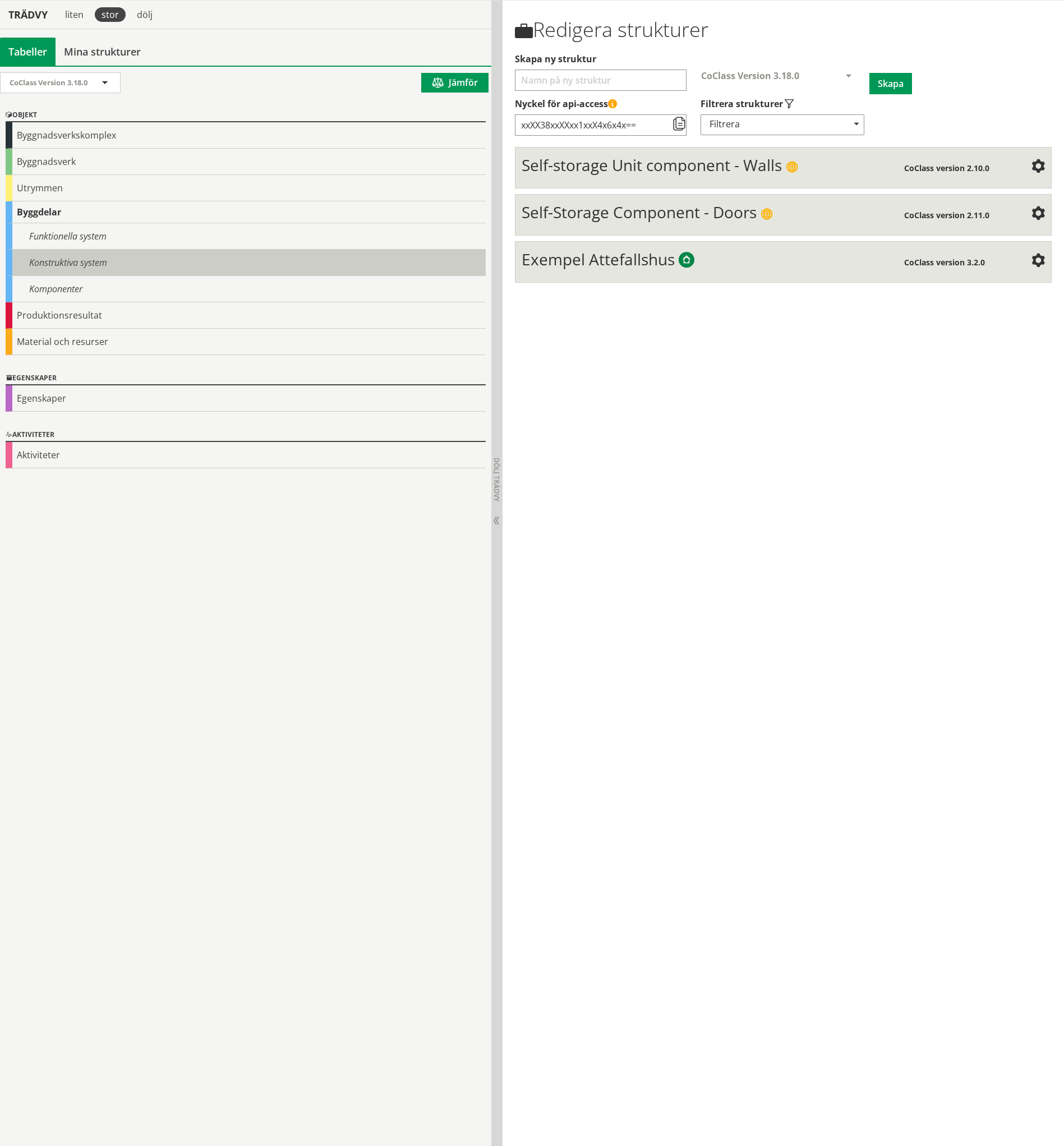
click at [43, 258] on div "Konstruktiva system" at bounding box center [246, 263] width 480 height 27
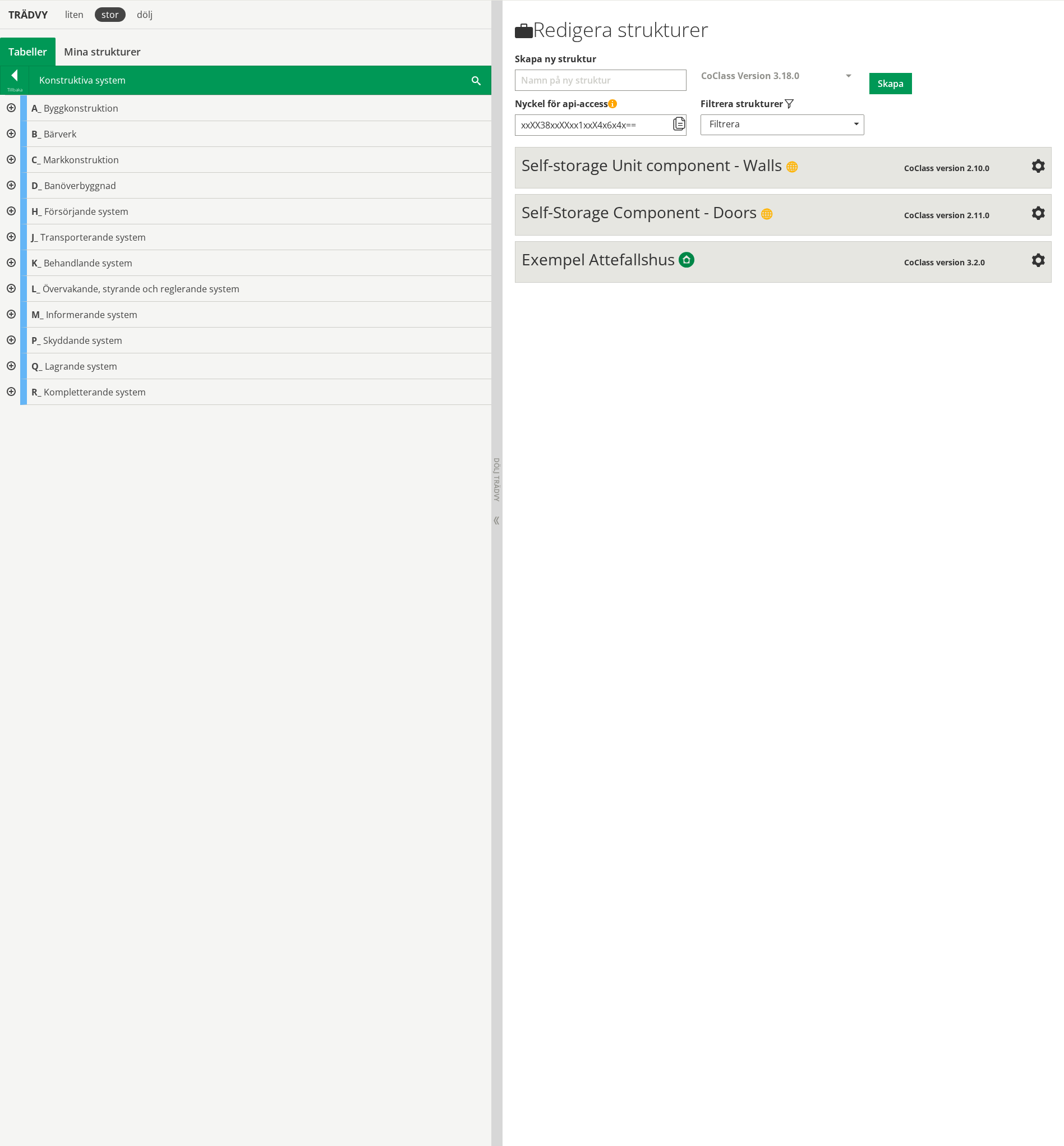
click at [8, 212] on div at bounding box center [10, 211] width 20 height 26
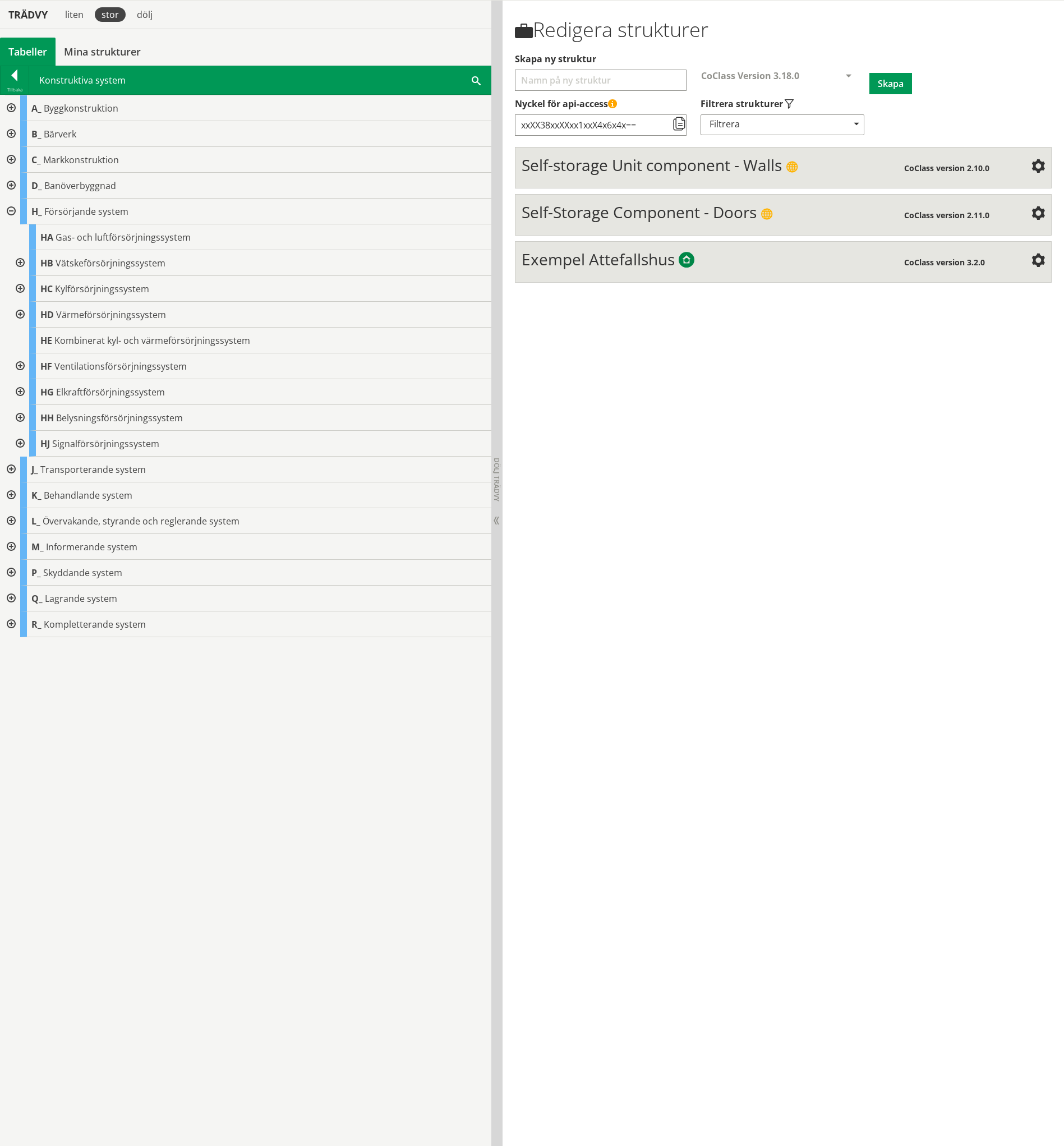
click at [19, 416] on div at bounding box center [19, 417] width 20 height 26
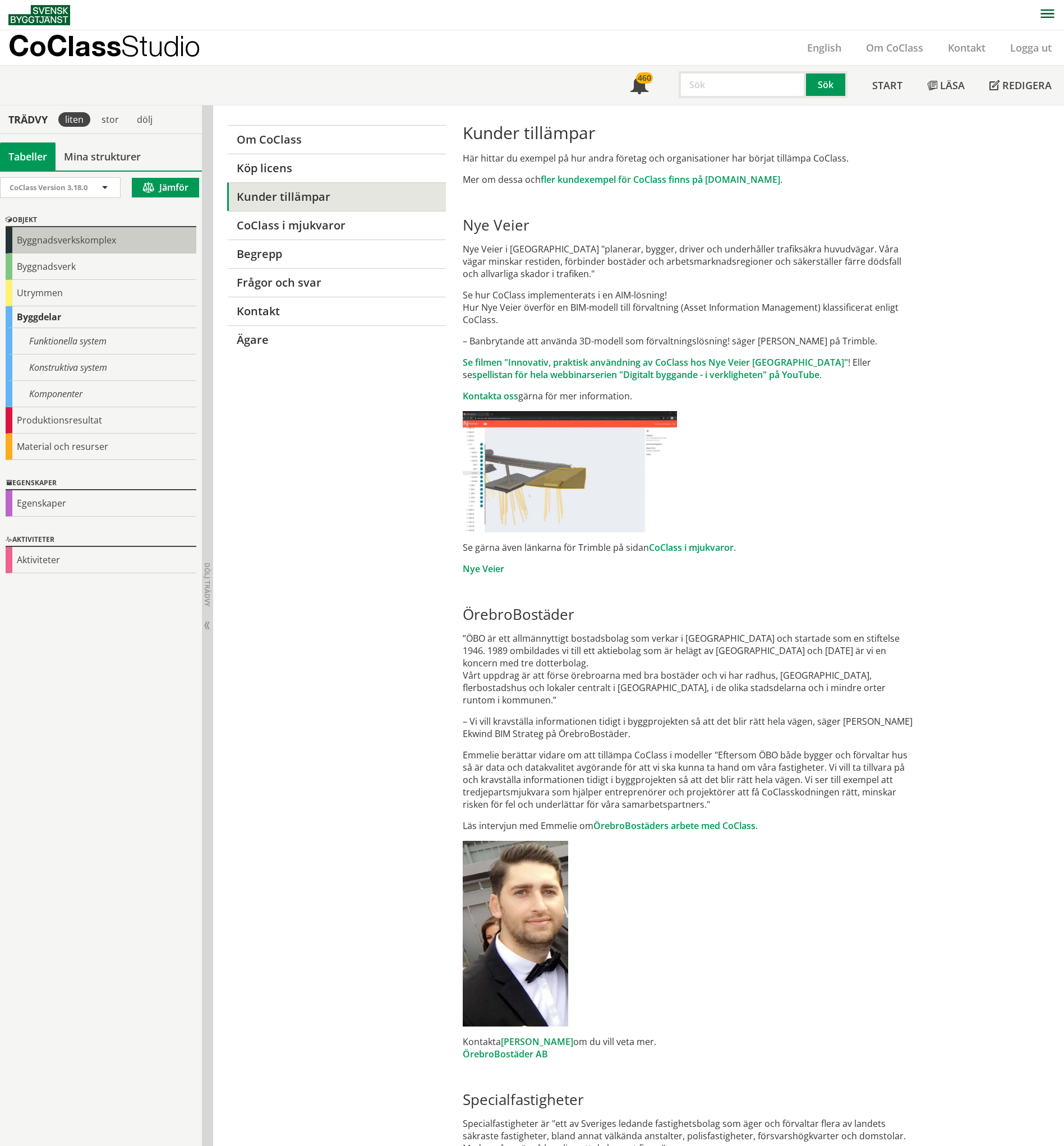
click at [55, 244] on div "Byggnadsverkskomplex" at bounding box center [101, 240] width 190 height 27
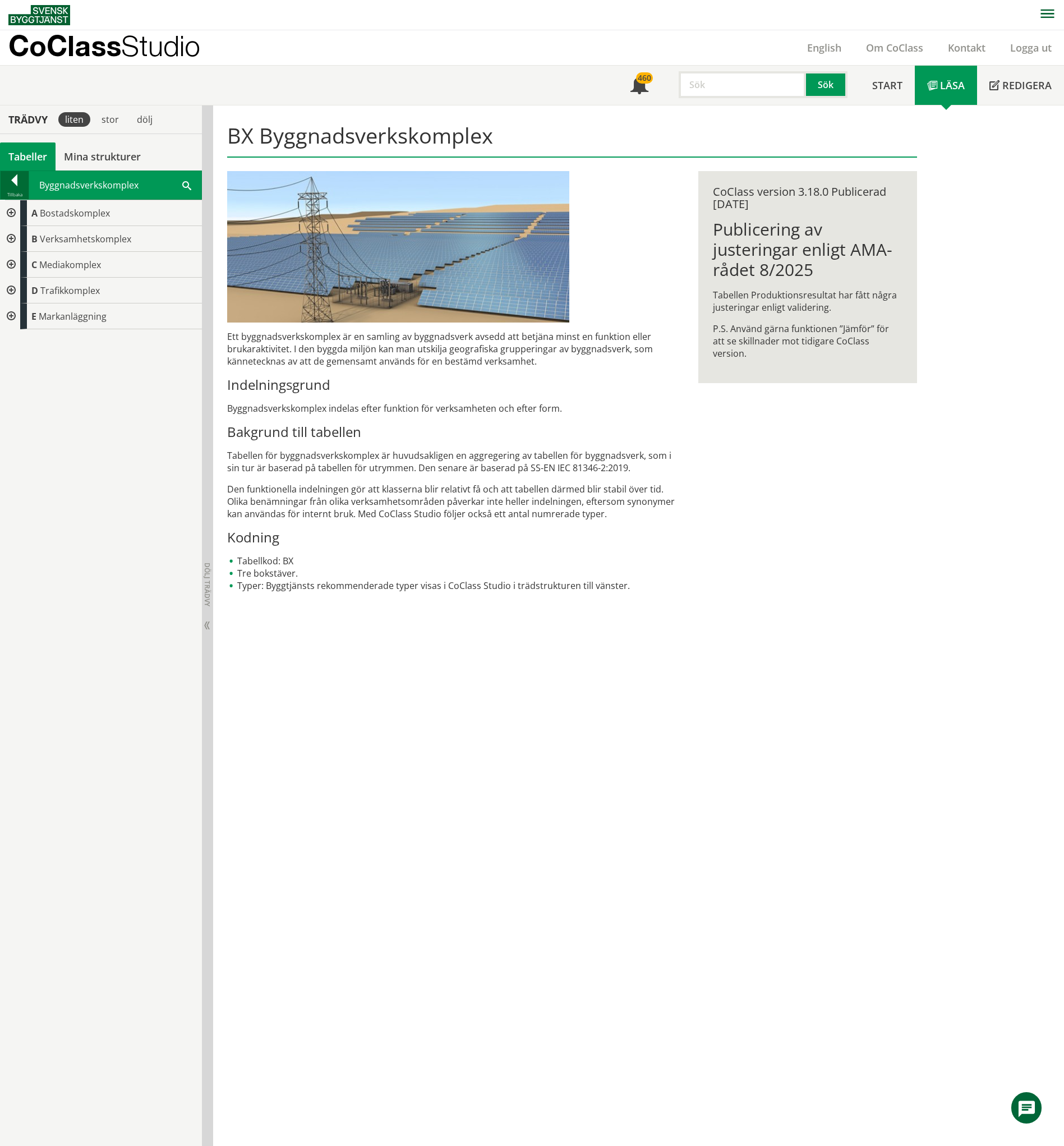
click at [12, 179] on div at bounding box center [15, 182] width 28 height 16
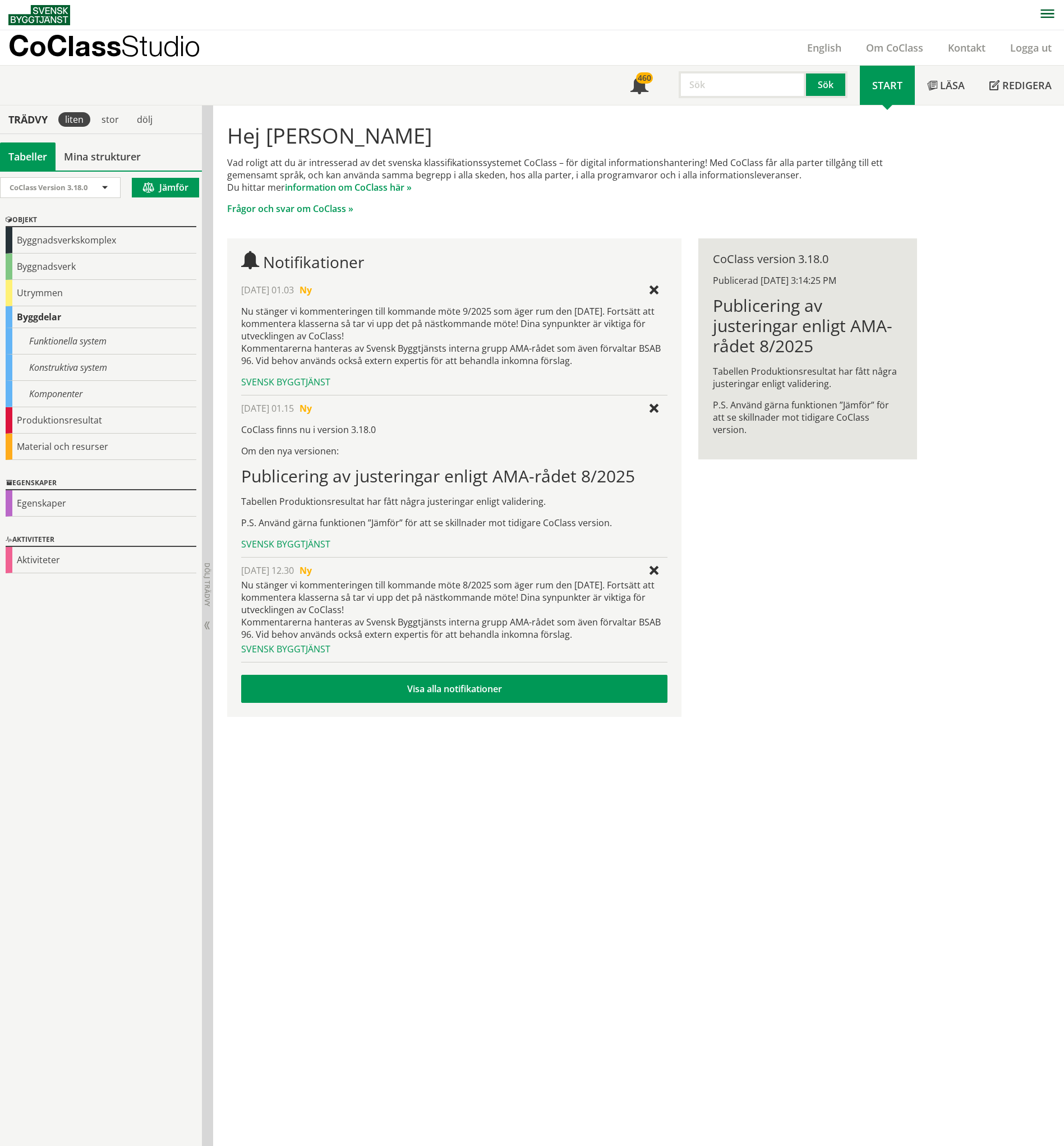
click at [756, 89] on input "text" at bounding box center [742, 85] width 127 height 27
type input "prefix"
